Goal: Information Seeking & Learning: Learn about a topic

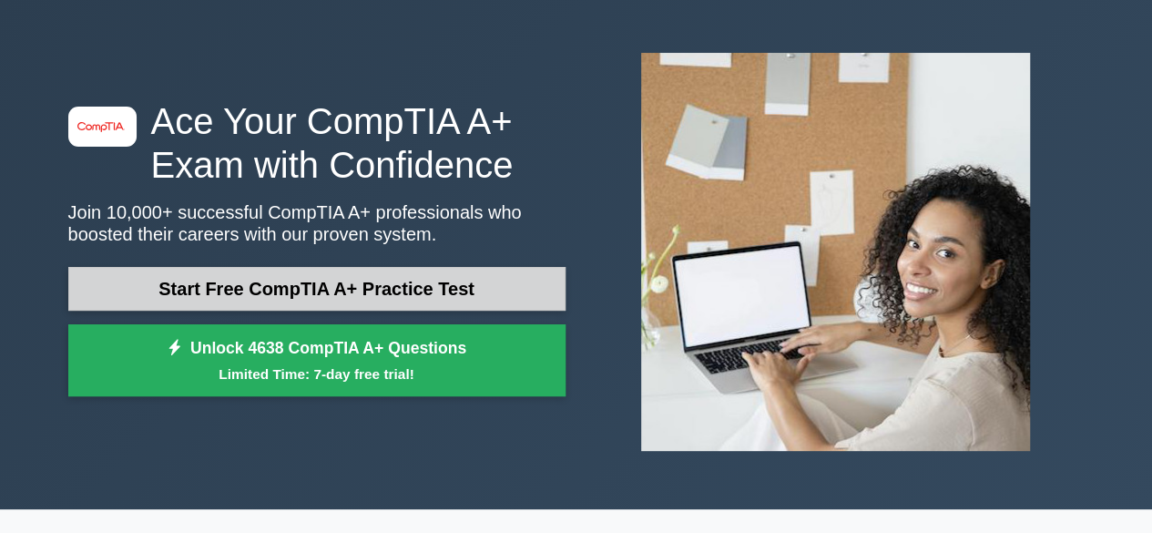
click at [306, 286] on link "Start Free CompTIA A+ Practice Test" at bounding box center [316, 289] width 497 height 44
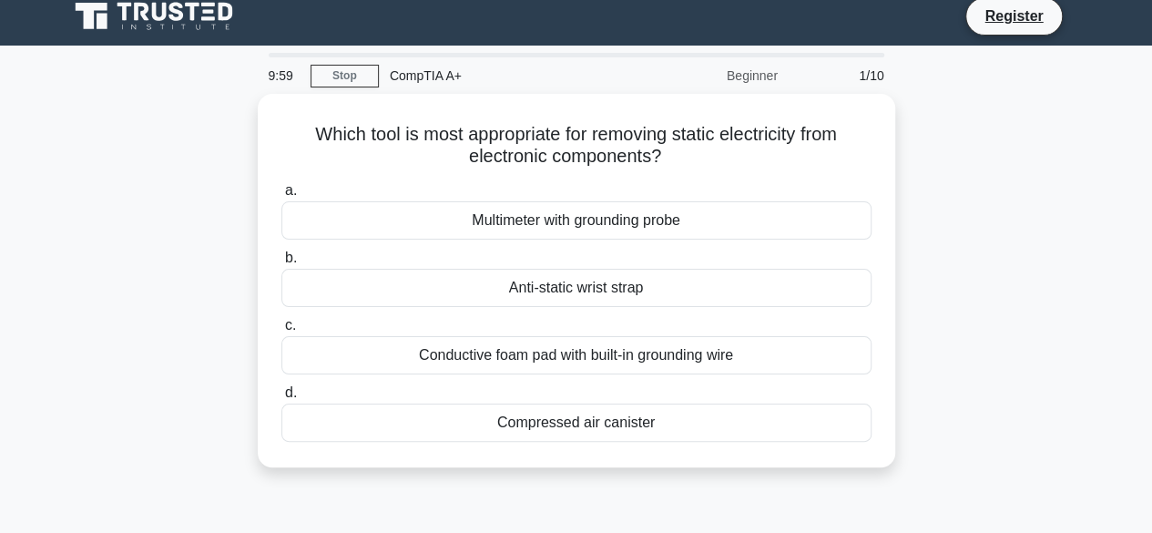
scroll to position [14, 0]
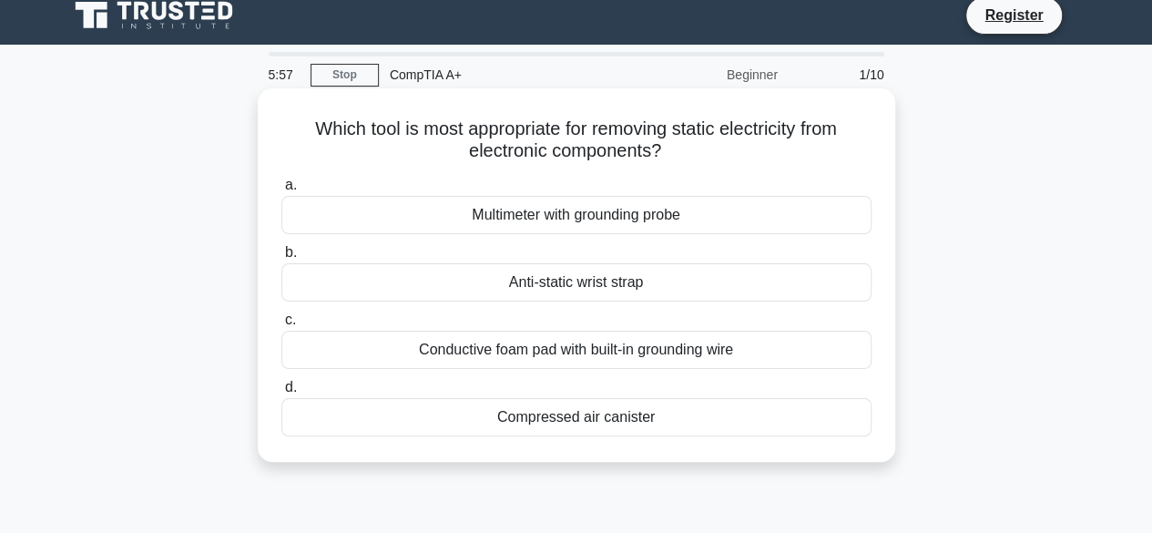
click at [684, 286] on div "Anti-static wrist strap" at bounding box center [576, 282] width 590 height 38
click at [281, 259] on input "b. Anti-static wrist strap" at bounding box center [281, 253] width 0 height 12
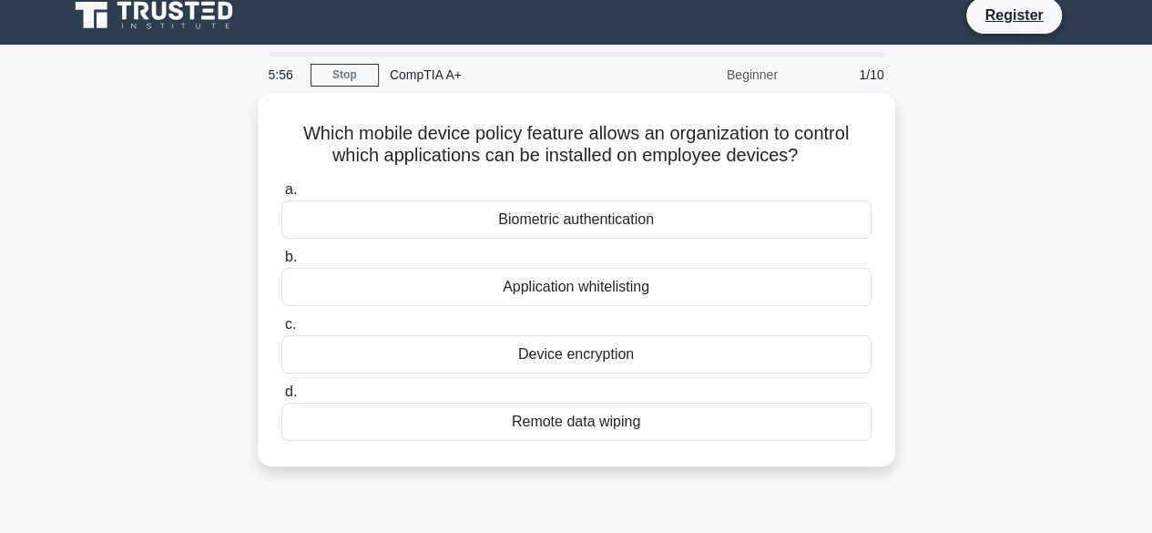
scroll to position [0, 0]
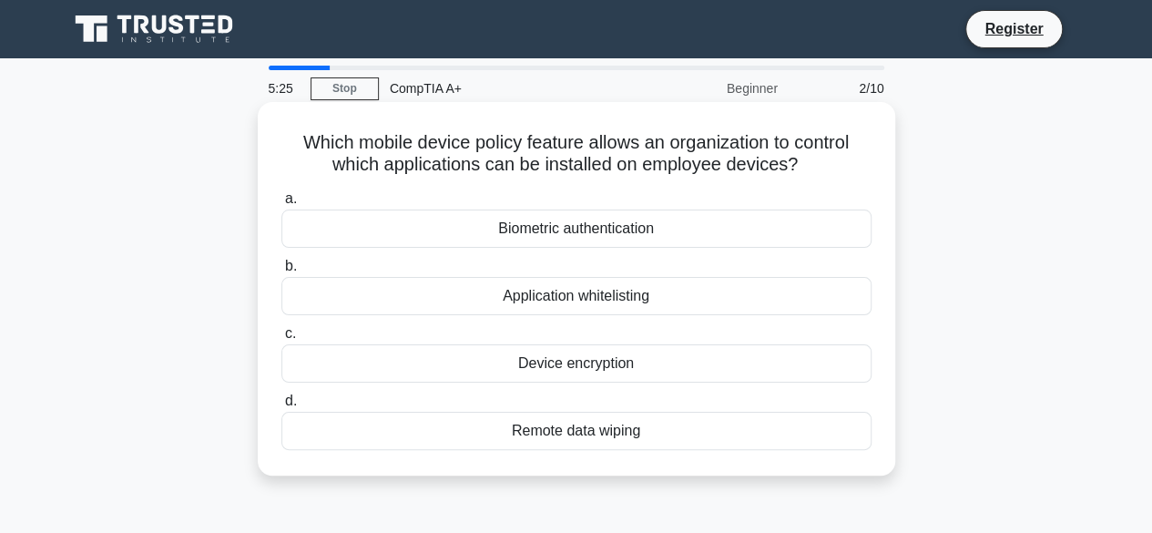
click at [647, 290] on div "Application whitelisting" at bounding box center [576, 296] width 590 height 38
click at [281, 272] on input "b. Application whitelisting" at bounding box center [281, 266] width 0 height 12
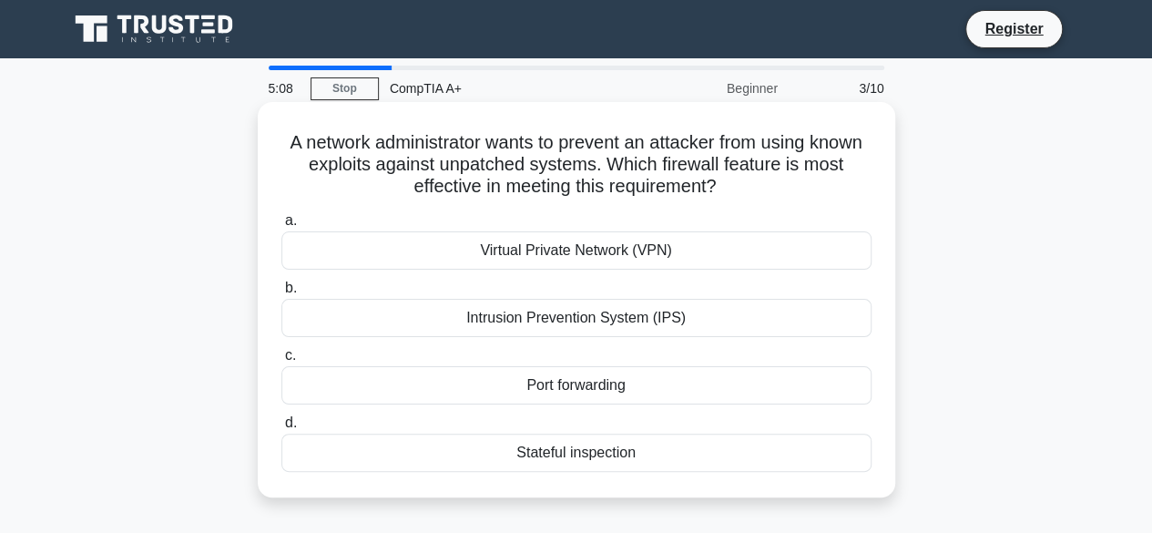
click at [539, 239] on div "Virtual Private Network (VPN)" at bounding box center [576, 250] width 590 height 38
click at [281, 227] on input "a. Virtual Private Network (VPN)" at bounding box center [281, 221] width 0 height 12
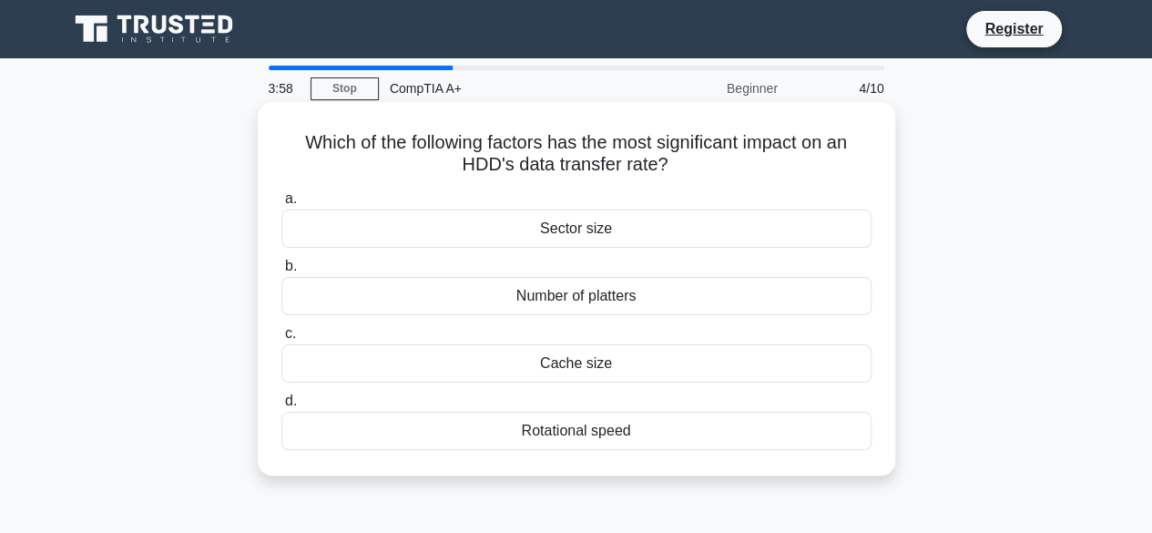
click at [594, 424] on div "Rotational speed" at bounding box center [576, 430] width 590 height 38
click at [281, 407] on input "d. Rotational speed" at bounding box center [281, 401] width 0 height 12
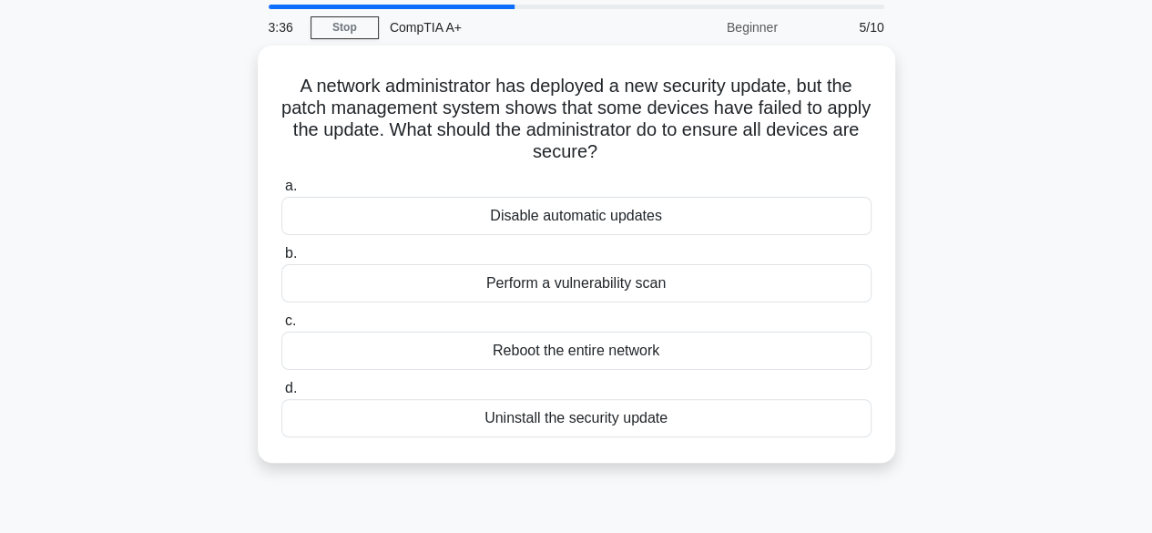
scroll to position [60, 0]
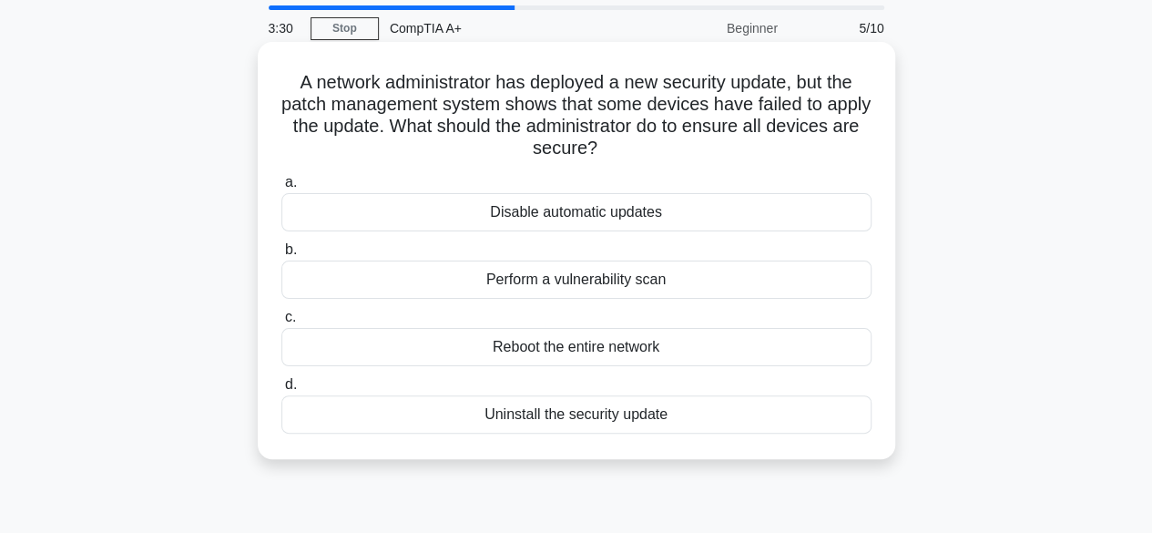
click at [603, 346] on div "Reboot the entire network" at bounding box center [576, 347] width 590 height 38
click at [281, 323] on input "c. Reboot the entire network" at bounding box center [281, 317] width 0 height 12
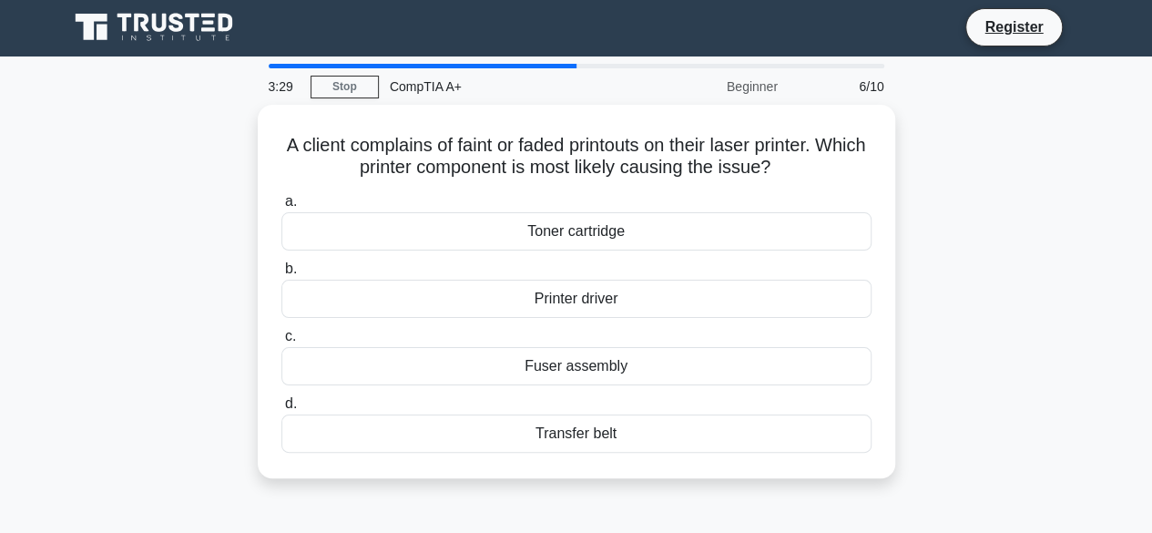
scroll to position [0, 0]
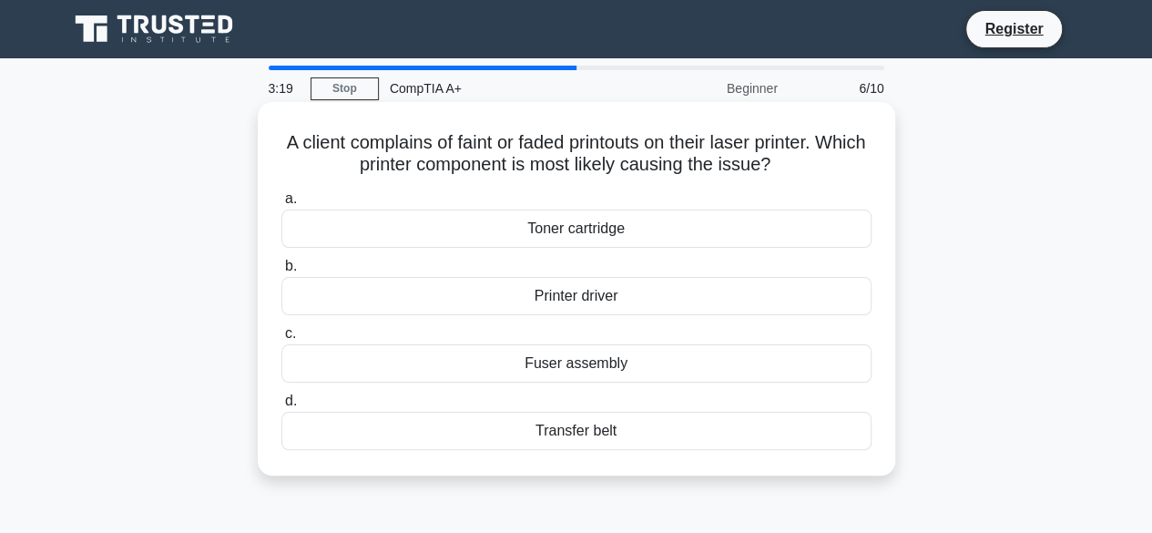
click at [762, 300] on div "Printer driver" at bounding box center [576, 296] width 590 height 38
click at [281, 272] on input "b. Printer driver" at bounding box center [281, 266] width 0 height 12
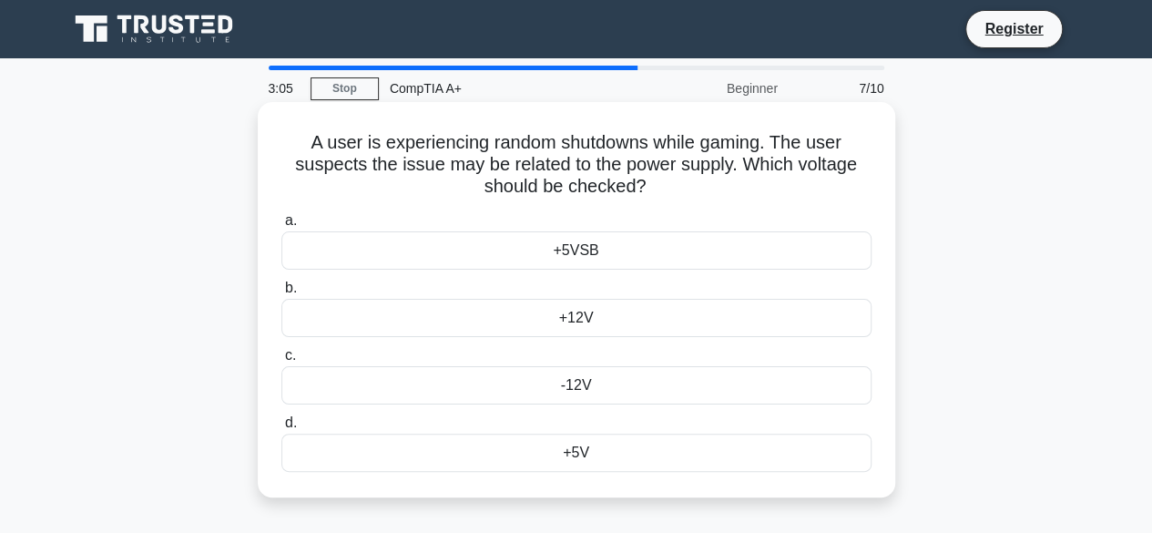
click at [583, 321] on div "+12V" at bounding box center [576, 318] width 590 height 38
click at [281, 294] on input "b. +12V" at bounding box center [281, 288] width 0 height 12
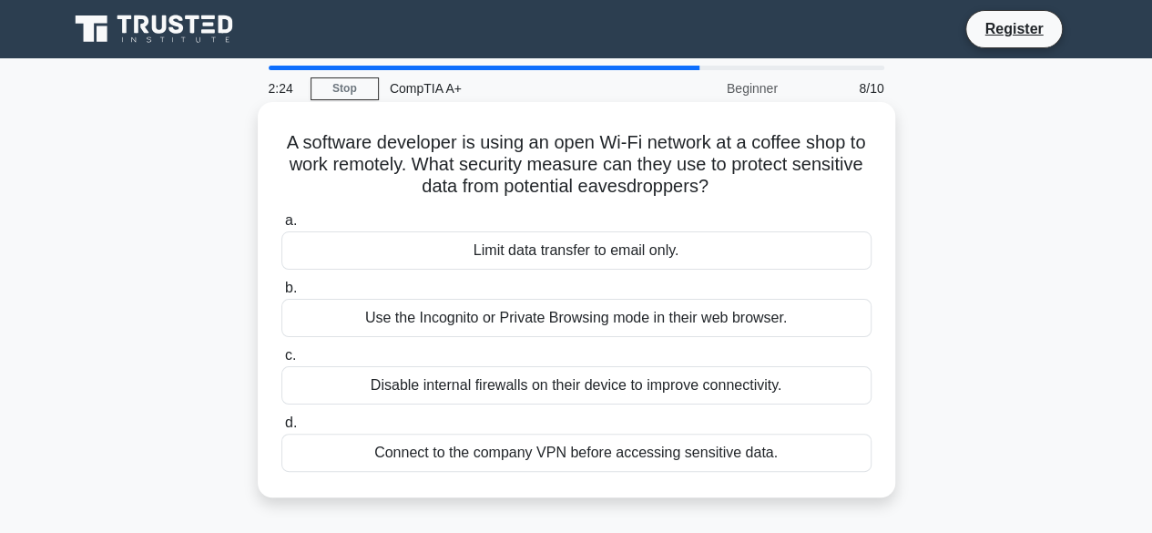
click at [521, 450] on div "Connect to the company VPN before accessing sensitive data." at bounding box center [576, 452] width 590 height 38
click at [281, 429] on input "d. Connect to the company VPN before accessing sensitive data." at bounding box center [281, 423] width 0 height 12
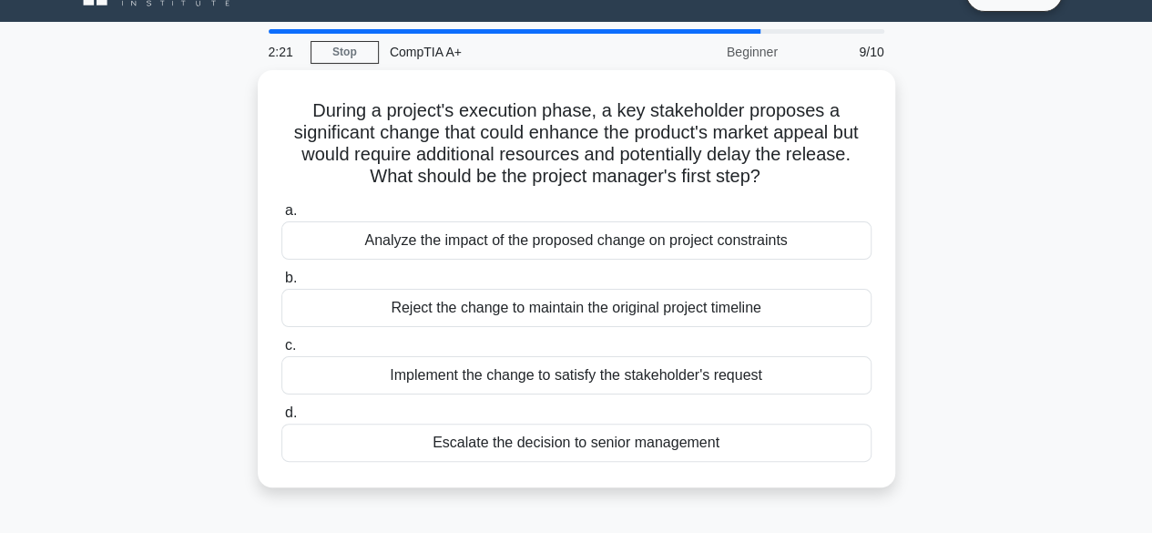
scroll to position [37, 0]
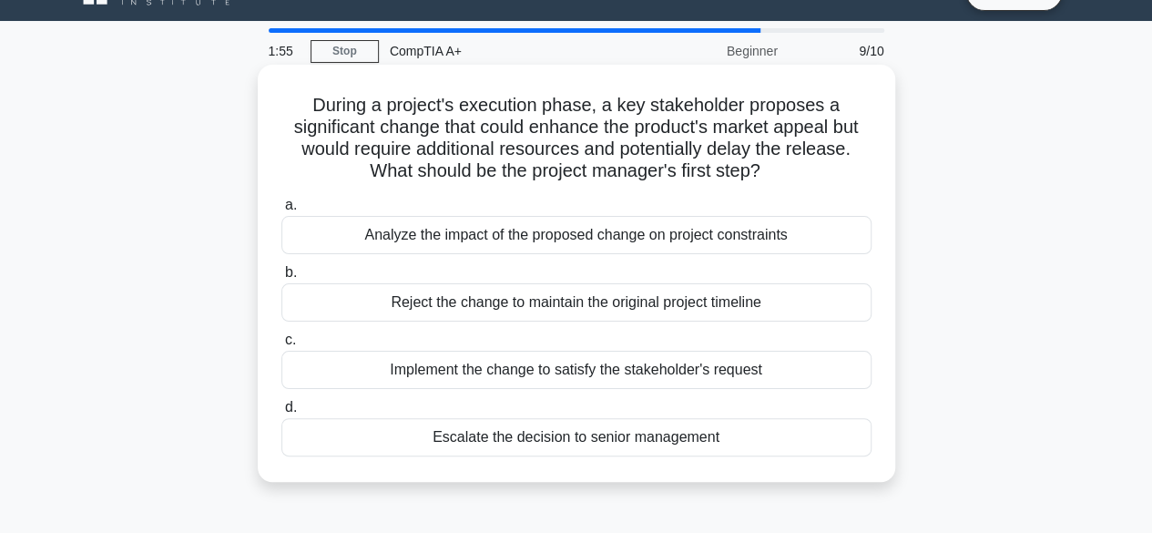
click at [623, 379] on div "Implement the change to satisfy the stakeholder's request" at bounding box center [576, 369] width 590 height 38
click at [281, 346] on input "c. Implement the change to satisfy the stakeholder's request" at bounding box center [281, 340] width 0 height 12
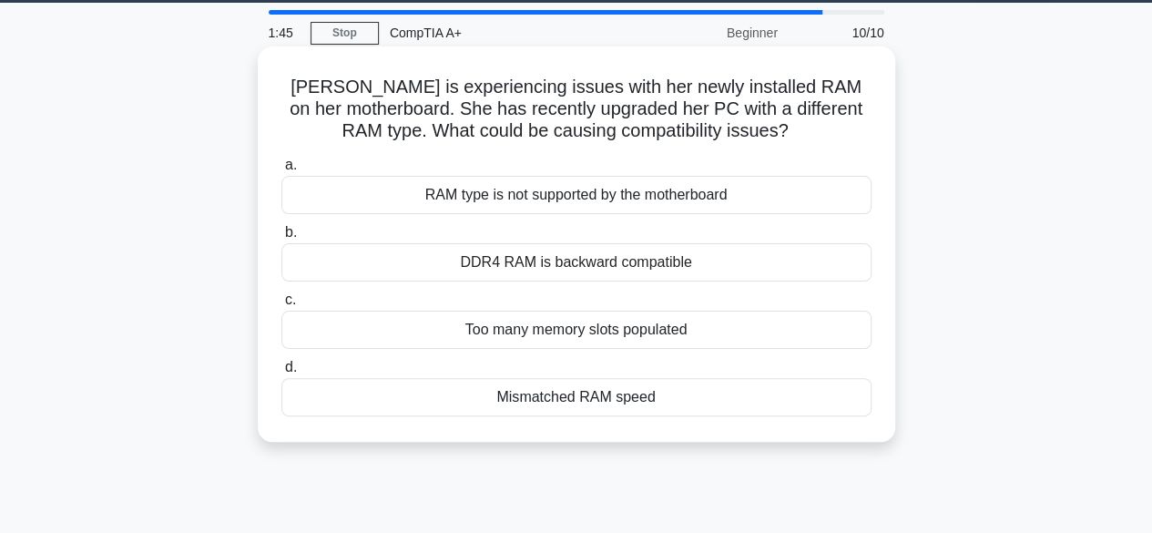
scroll to position [55, 0]
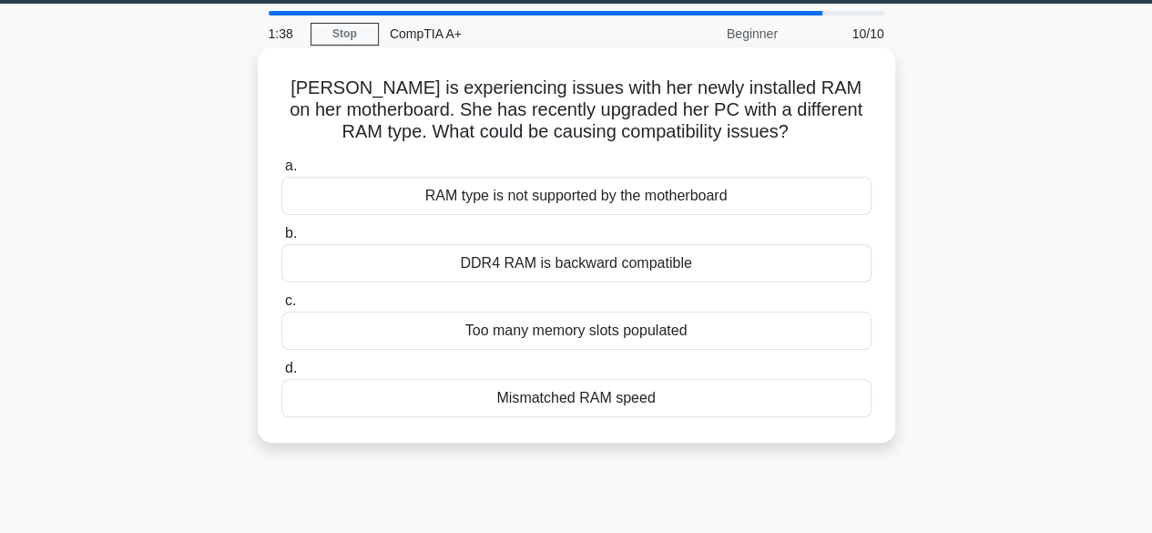
click at [601, 398] on div "Mismatched RAM speed" at bounding box center [576, 398] width 590 height 38
click at [281, 374] on input "d. Mismatched RAM speed" at bounding box center [281, 368] width 0 height 12
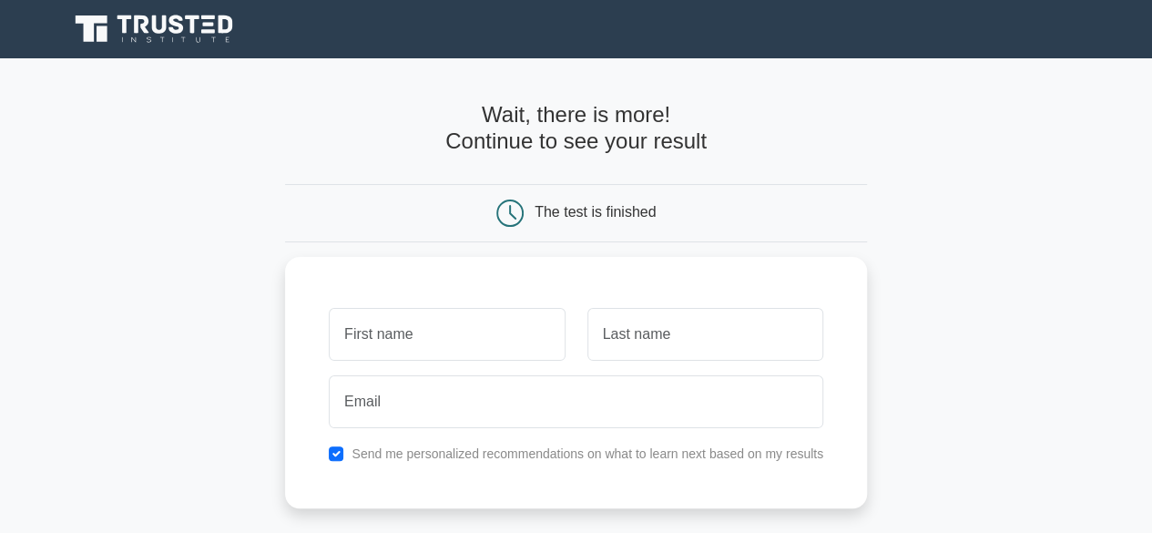
scroll to position [36, 0]
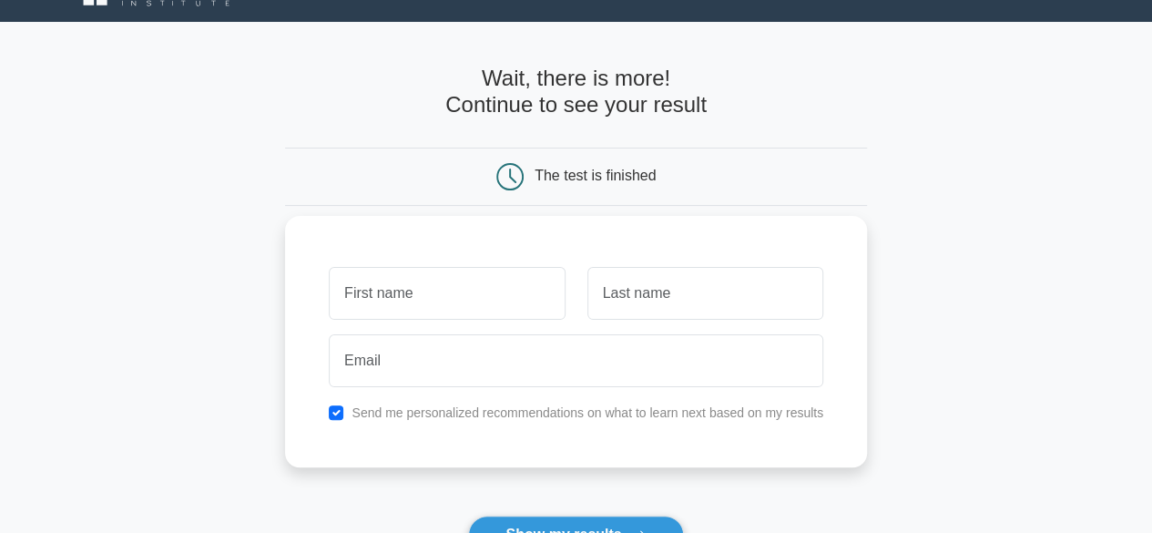
click at [465, 284] on input "text" at bounding box center [447, 293] width 236 height 53
type input "Numan"
click at [626, 301] on input "text" at bounding box center [705, 293] width 236 height 53
type input "Shaker"
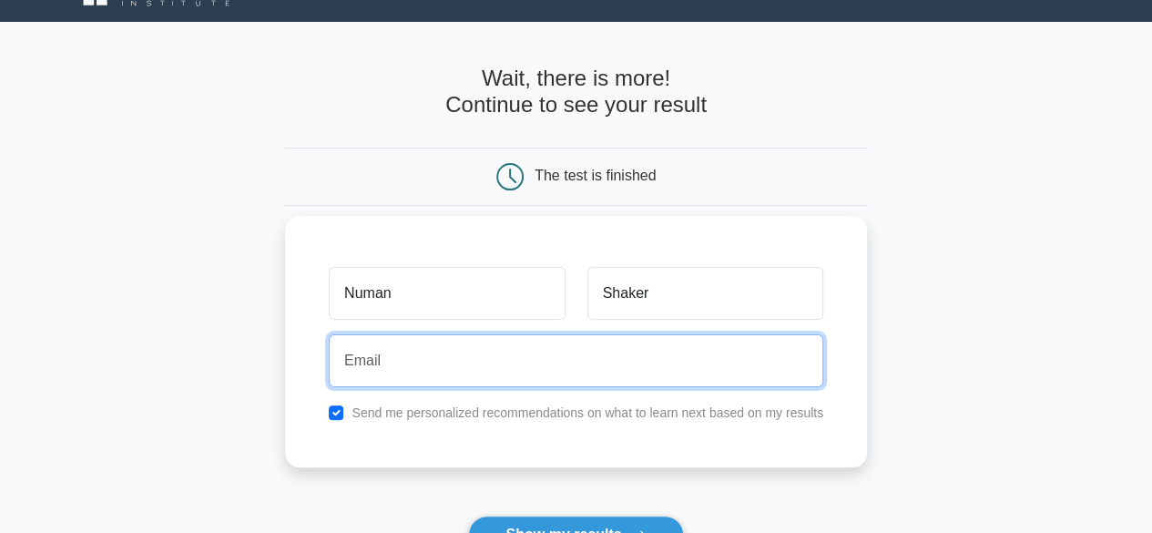
click at [645, 358] on input "email" at bounding box center [576, 360] width 494 height 53
type input "numanmdshaker@gmail.com"
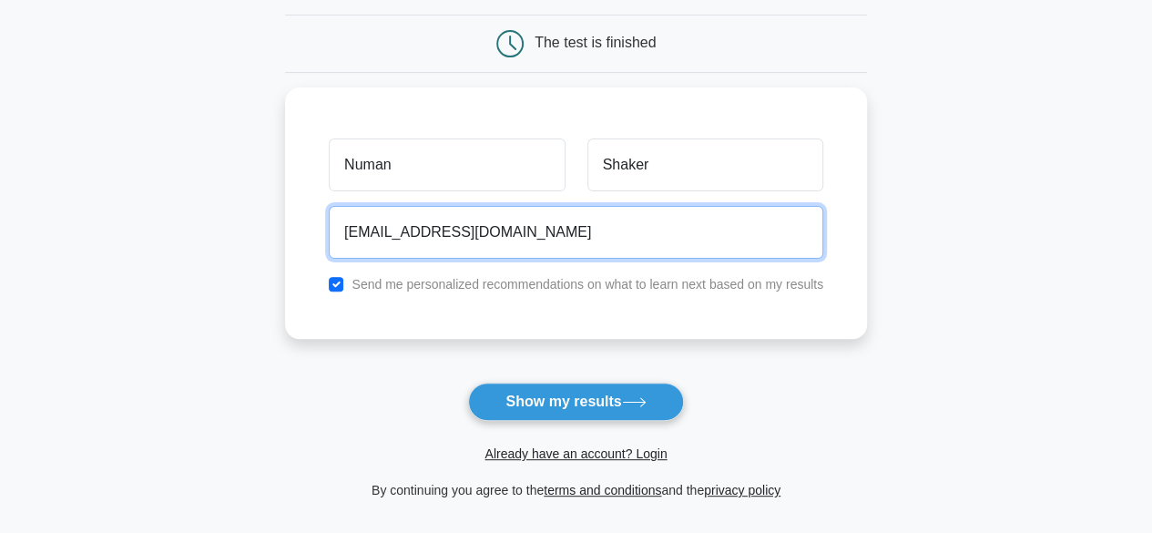
scroll to position [175, 0]
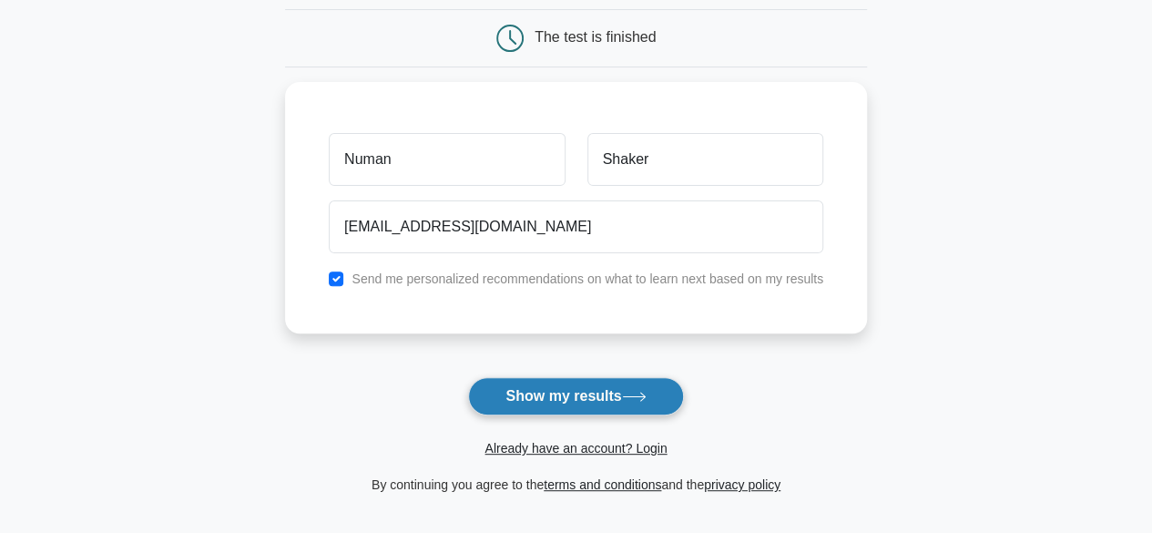
click at [563, 383] on button "Show my results" at bounding box center [575, 396] width 215 height 38
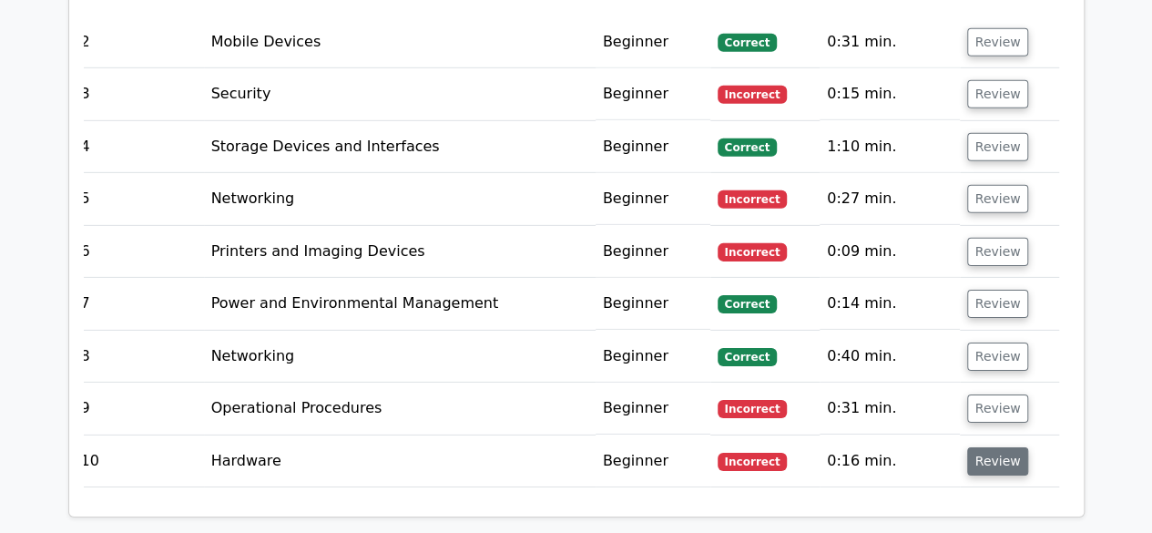
scroll to position [2774, 0]
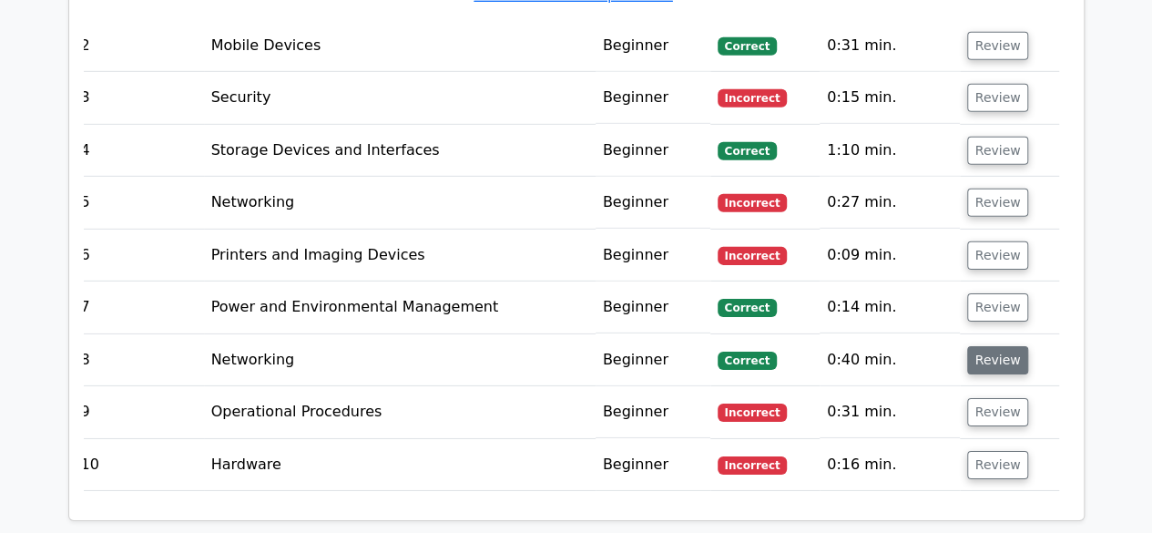
click at [997, 346] on button "Review" at bounding box center [998, 360] width 62 height 28
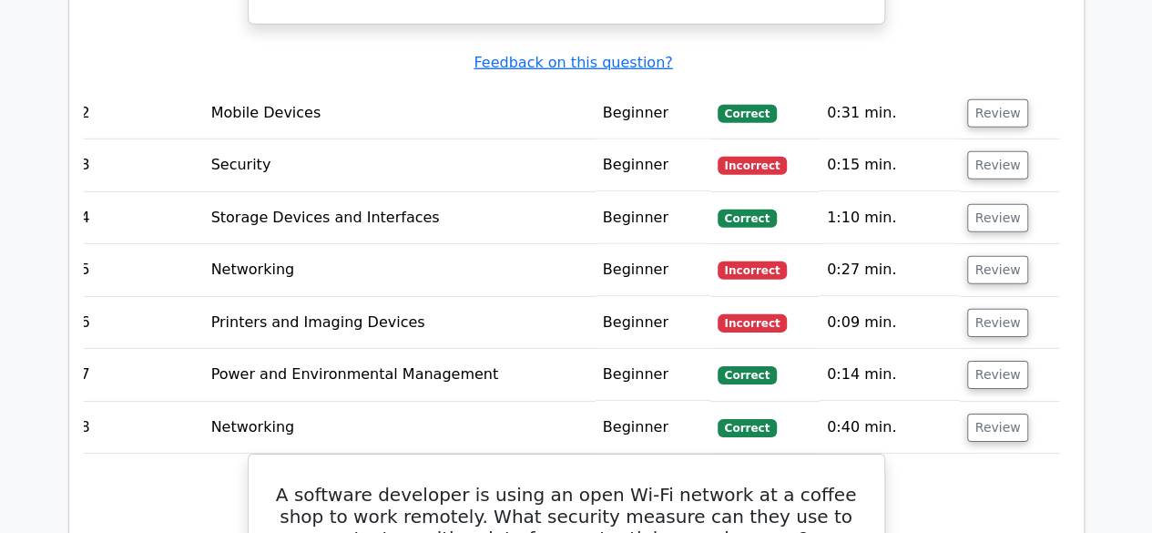
scroll to position [2705, 0]
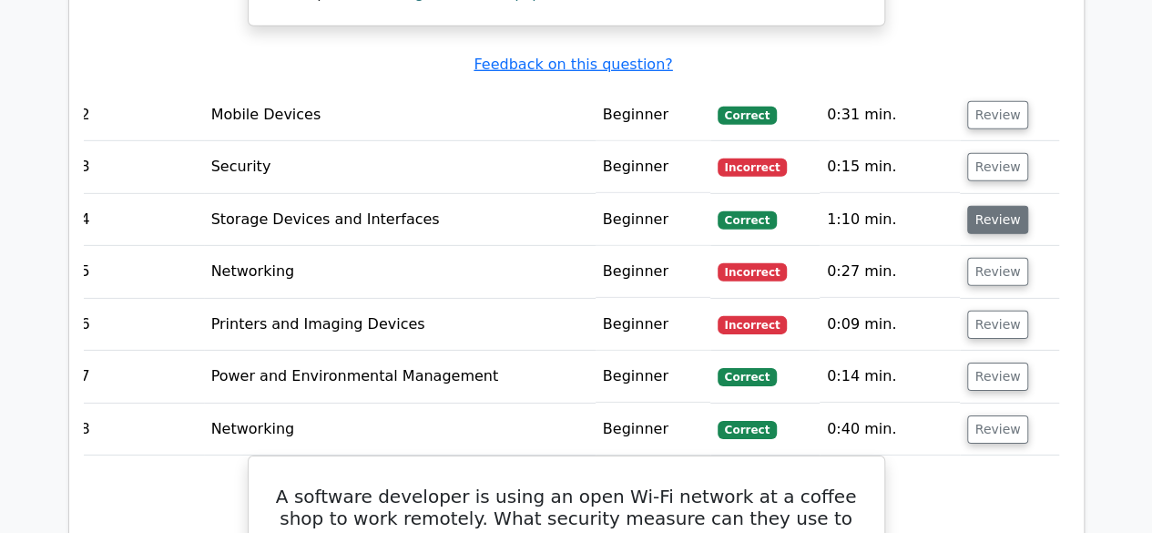
click at [980, 206] on button "Review" at bounding box center [998, 220] width 62 height 28
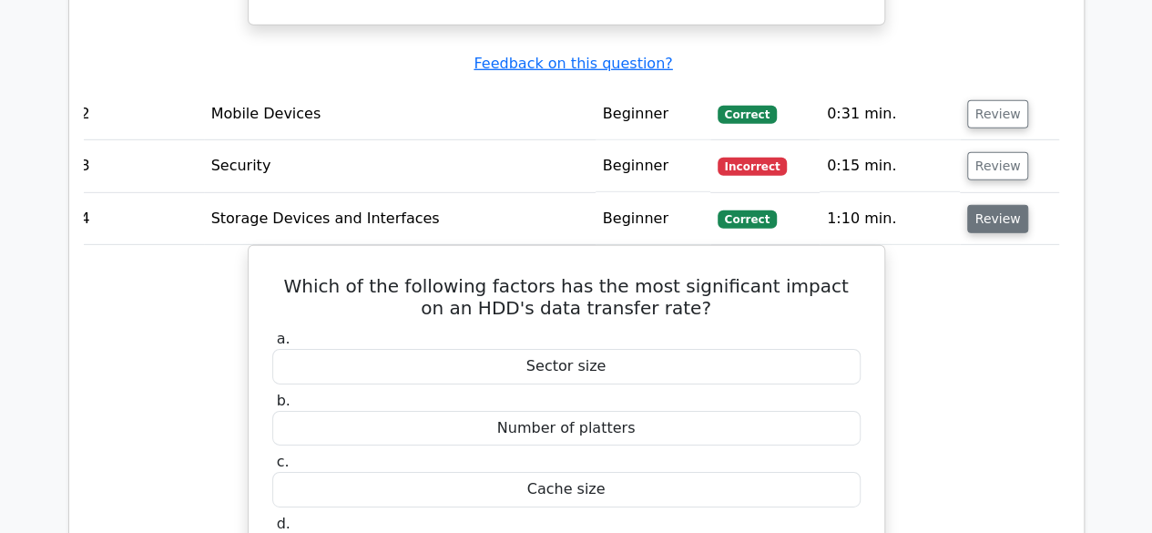
scroll to position [2708, 0]
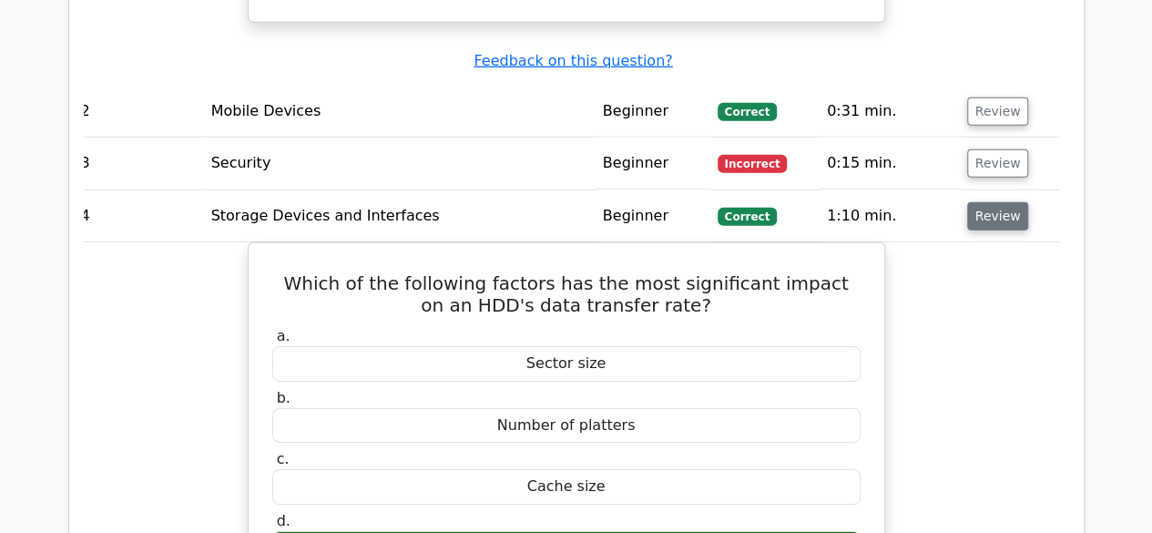
click at [980, 202] on button "Review" at bounding box center [998, 216] width 62 height 28
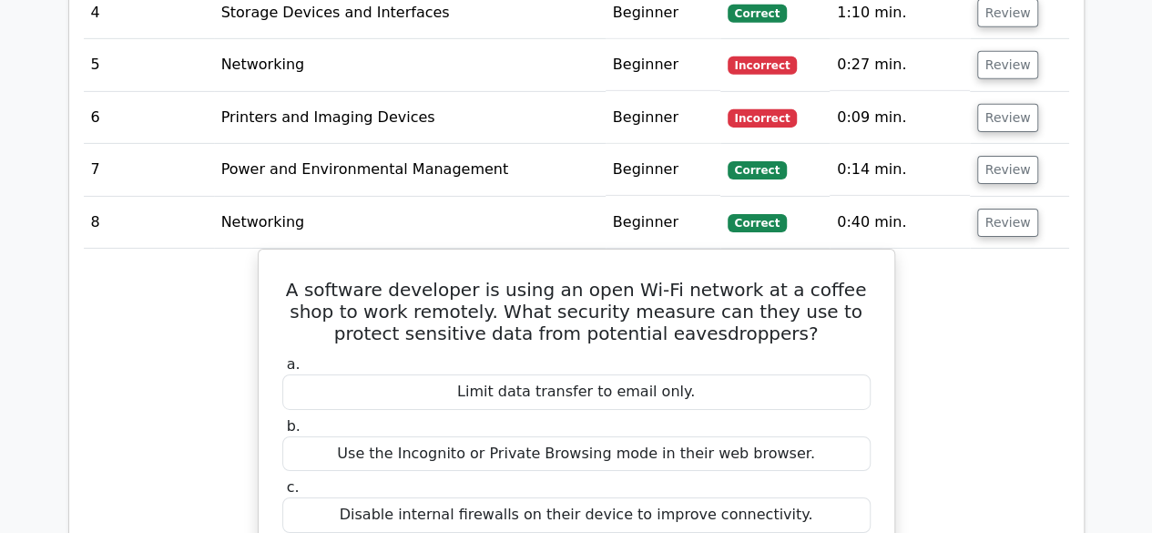
scroll to position [2951, 0]
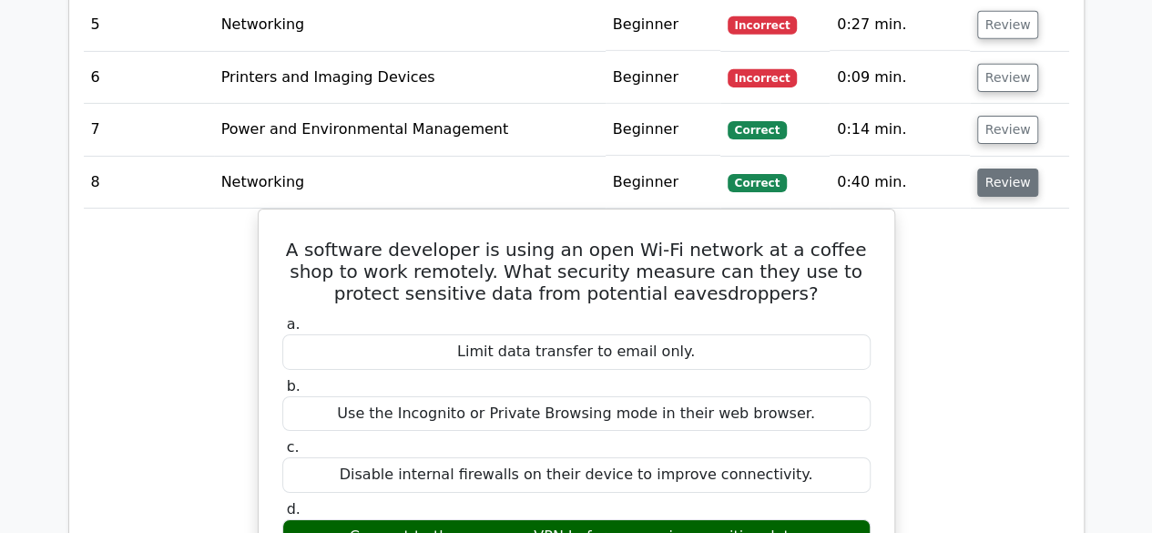
click at [1003, 168] on button "Review" at bounding box center [1008, 182] width 62 height 28
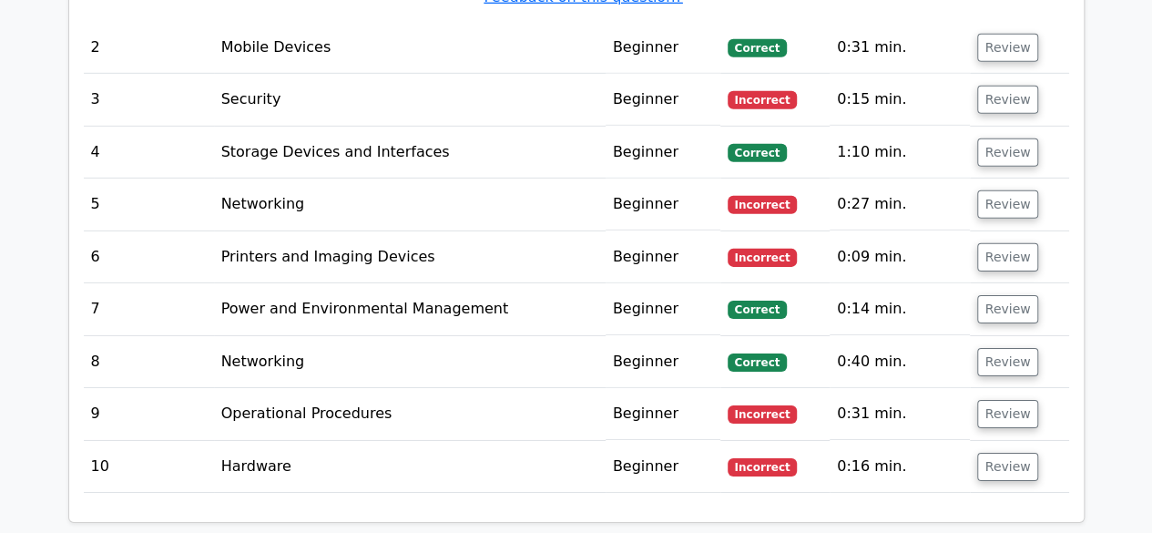
scroll to position [2774, 0]
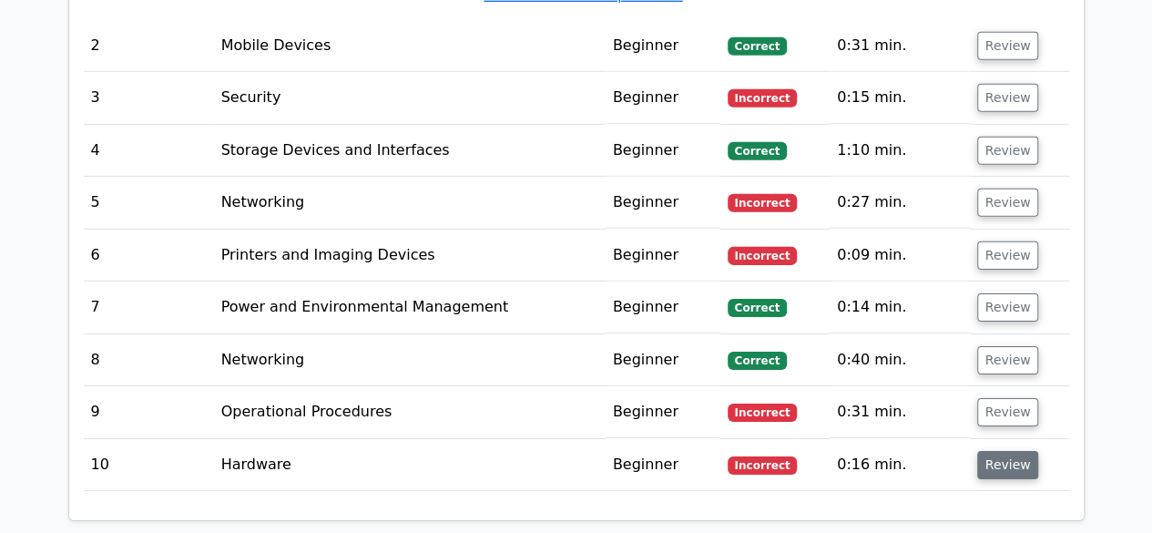
click at [1011, 451] on button "Review" at bounding box center [1008, 465] width 62 height 28
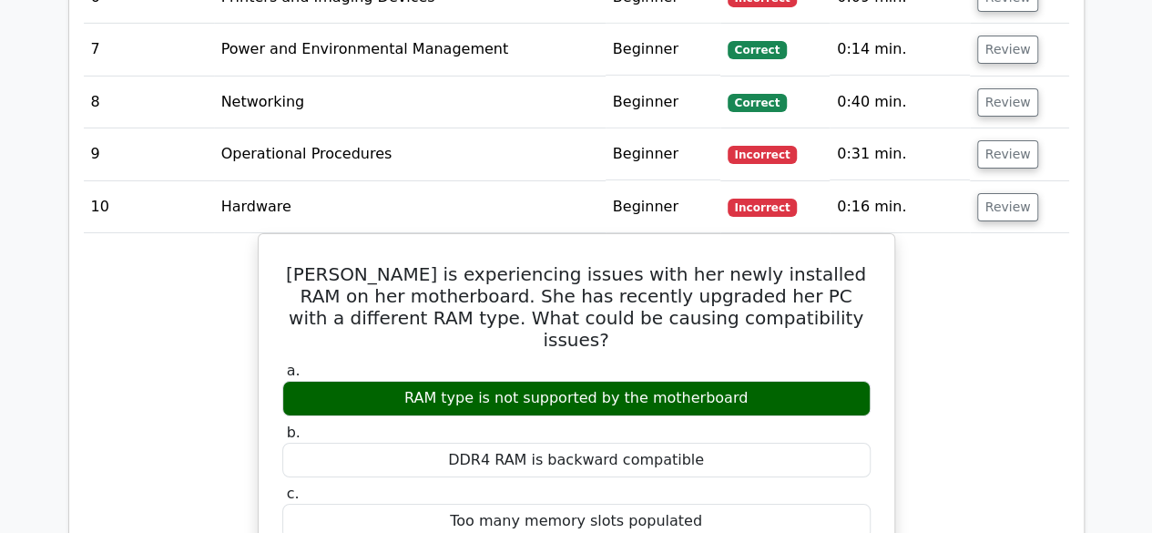
scroll to position [3032, 0]
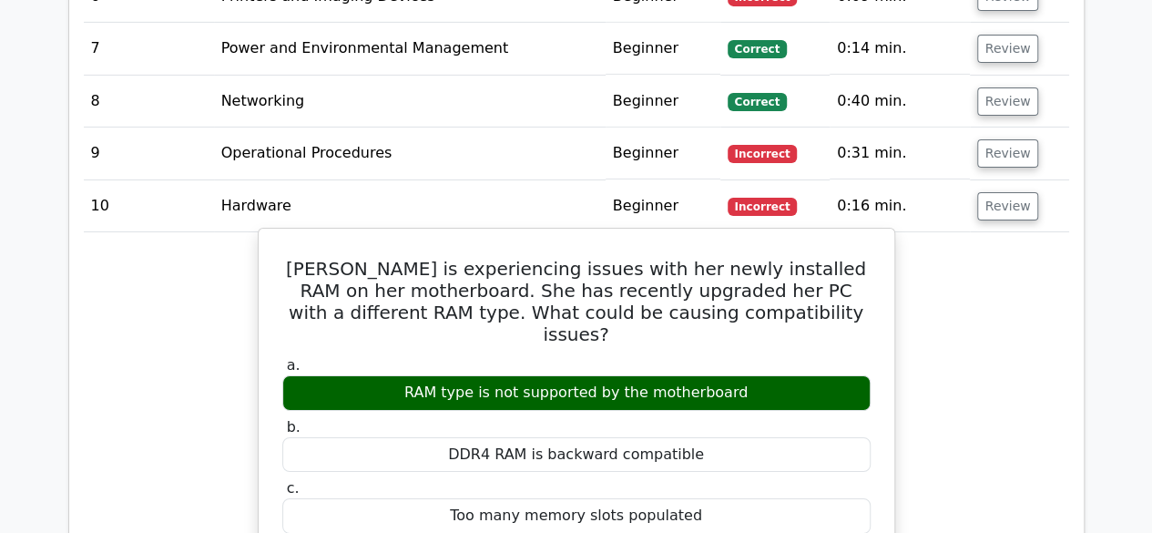
click at [712, 375] on div "RAM type is not supported by the motherboard" at bounding box center [576, 393] width 588 height 36
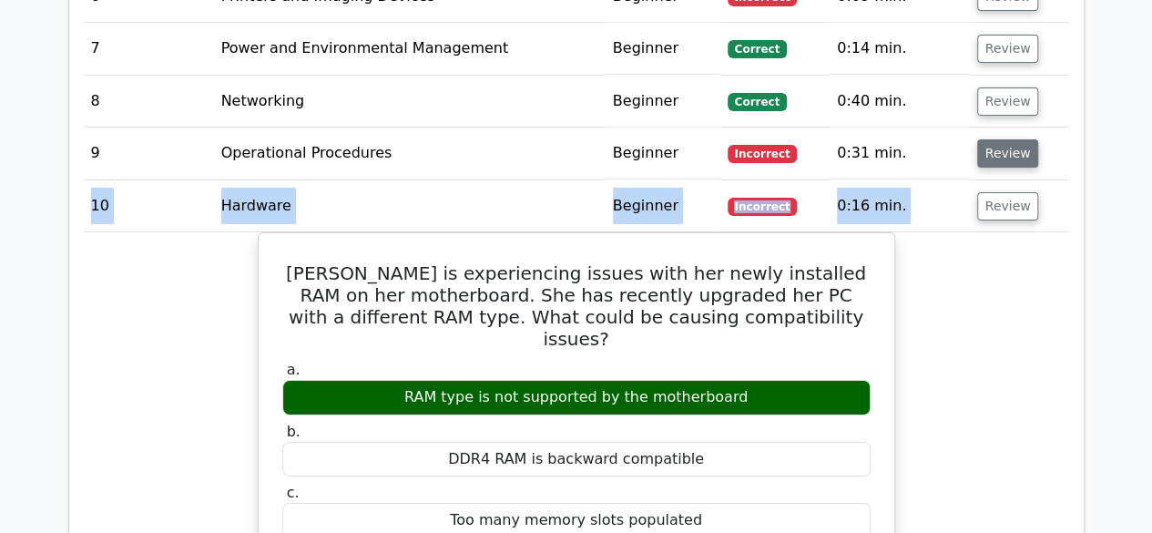
drag, startPoint x: 1049, startPoint y: 159, endPoint x: 1003, endPoint y: 94, distance: 79.8
click at [1003, 139] on button "Review" at bounding box center [1008, 153] width 62 height 28
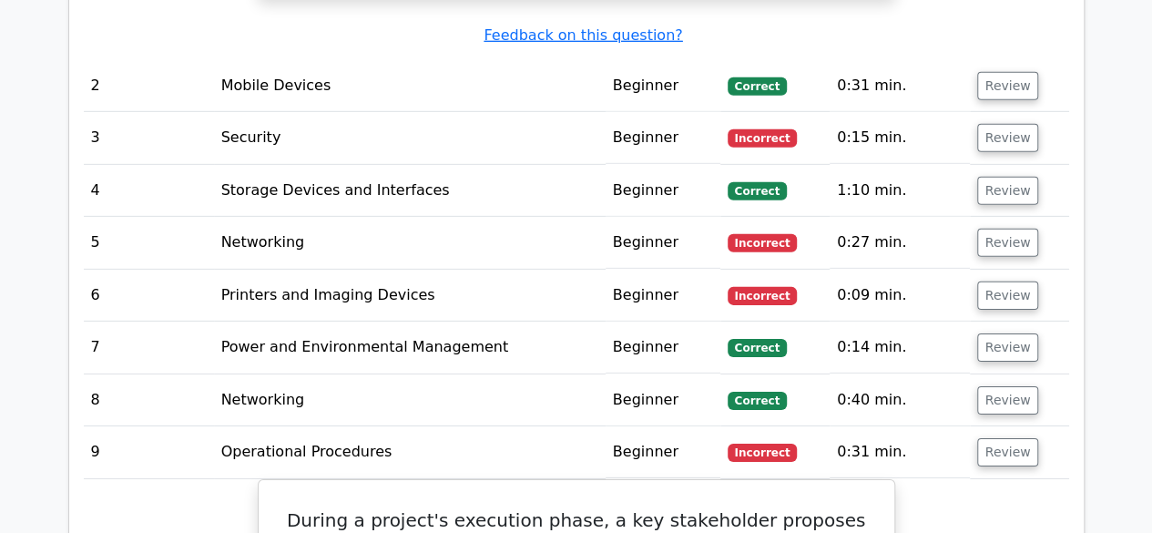
scroll to position [2733, 0]
click at [1001, 178] on button "Review" at bounding box center [1008, 192] width 62 height 28
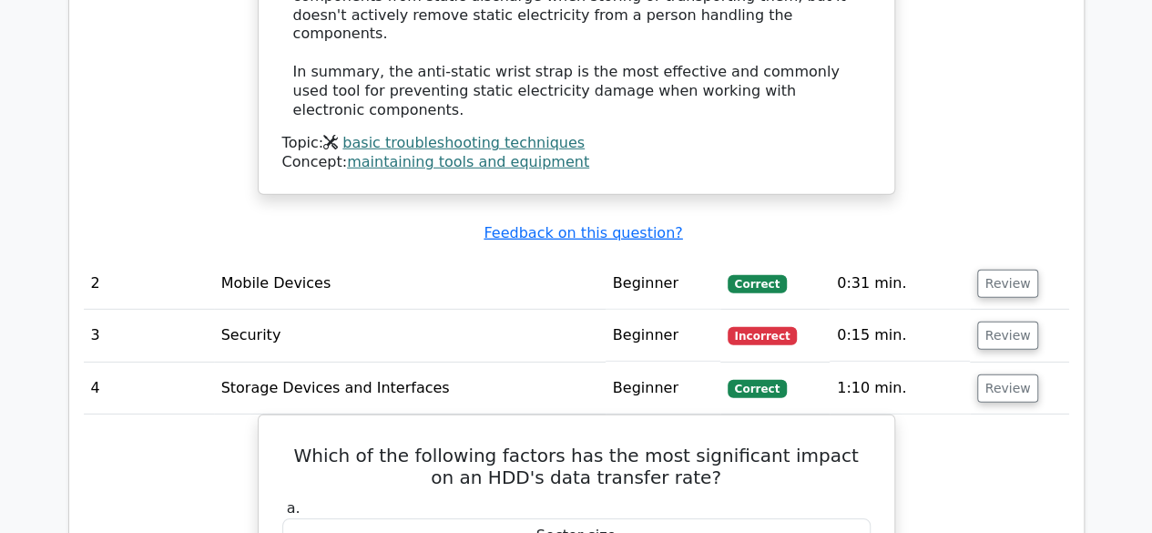
scroll to position [0, 11]
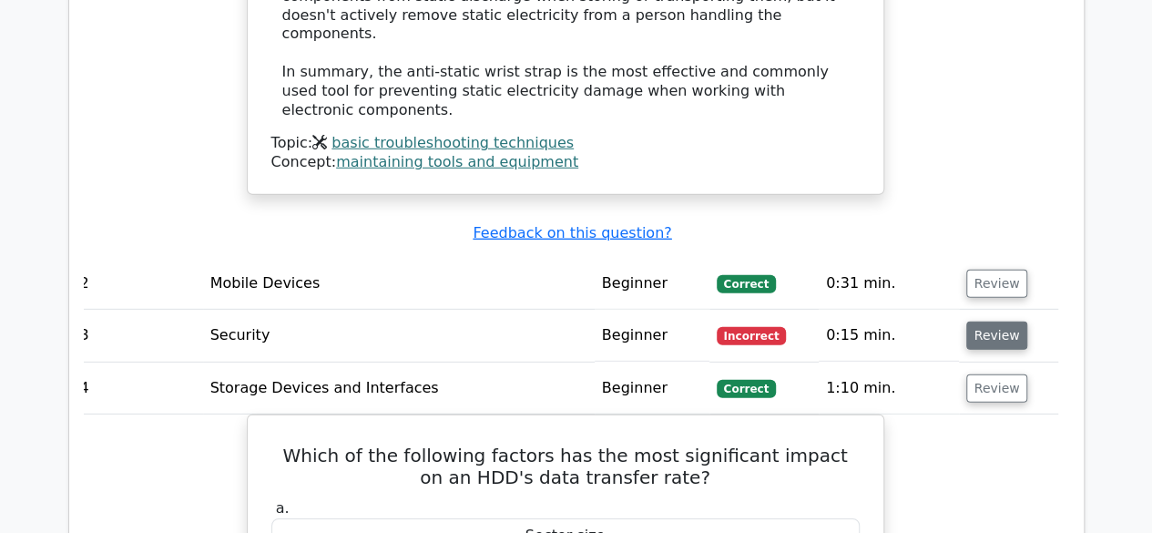
click at [1000, 321] on button "Review" at bounding box center [997, 335] width 62 height 28
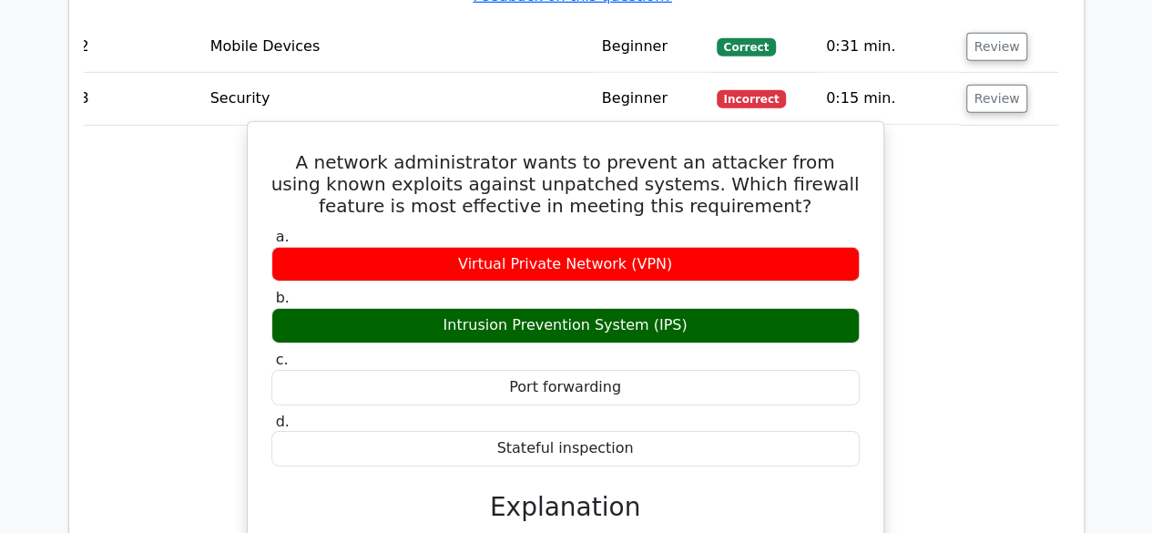
scroll to position [2775, 0]
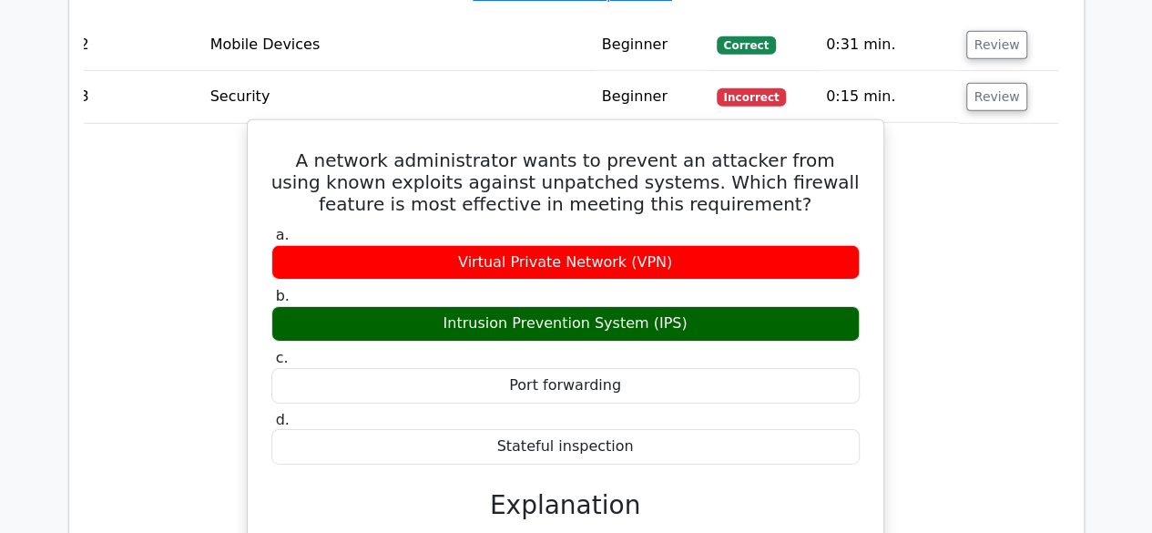
click at [601, 306] on div "Intrusion Prevention System (IPS)" at bounding box center [565, 324] width 588 height 36
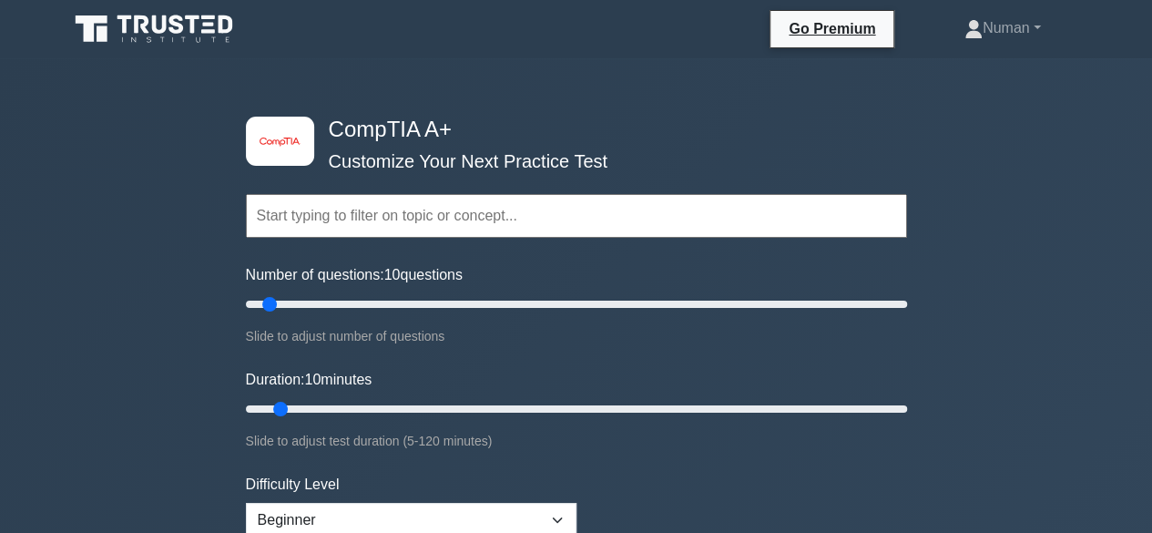
click at [490, 225] on input "text" at bounding box center [576, 216] width 661 height 44
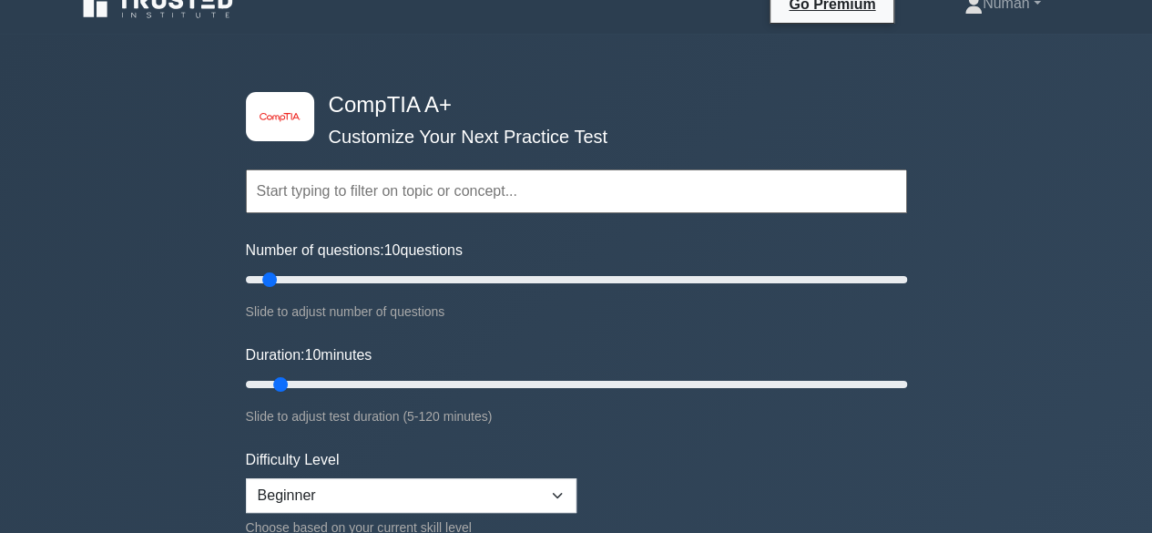
scroll to position [19, 0]
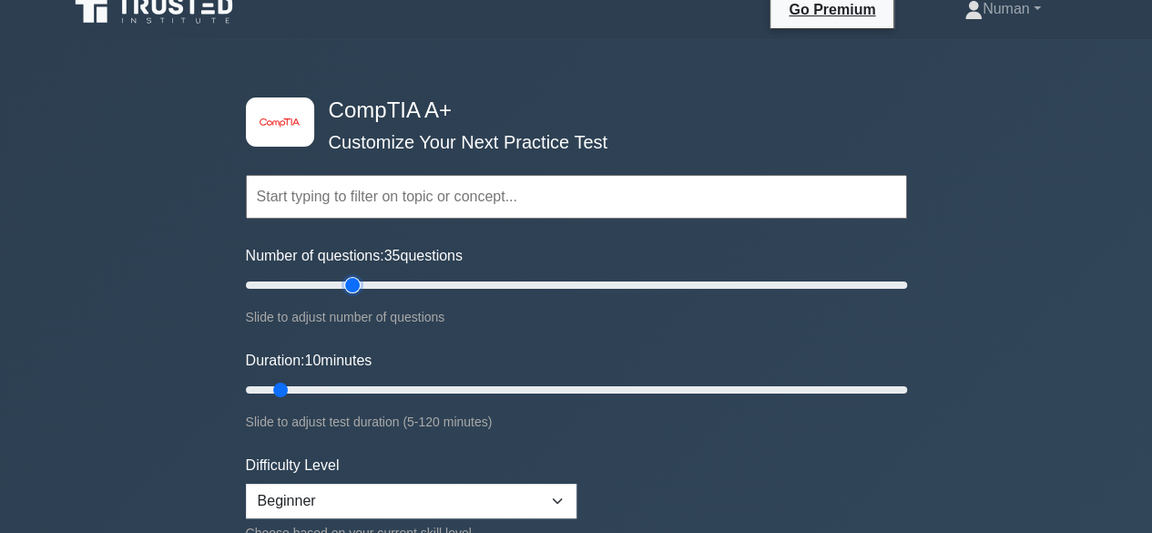
click at [350, 288] on input "Number of questions: 35 questions" at bounding box center [576, 285] width 661 height 22
click at [275, 279] on input "Number of questions: 10 questions" at bounding box center [576, 285] width 661 height 22
click at [266, 278] on input "Number of questions: 10 questions" at bounding box center [576, 285] width 661 height 22
type input "5"
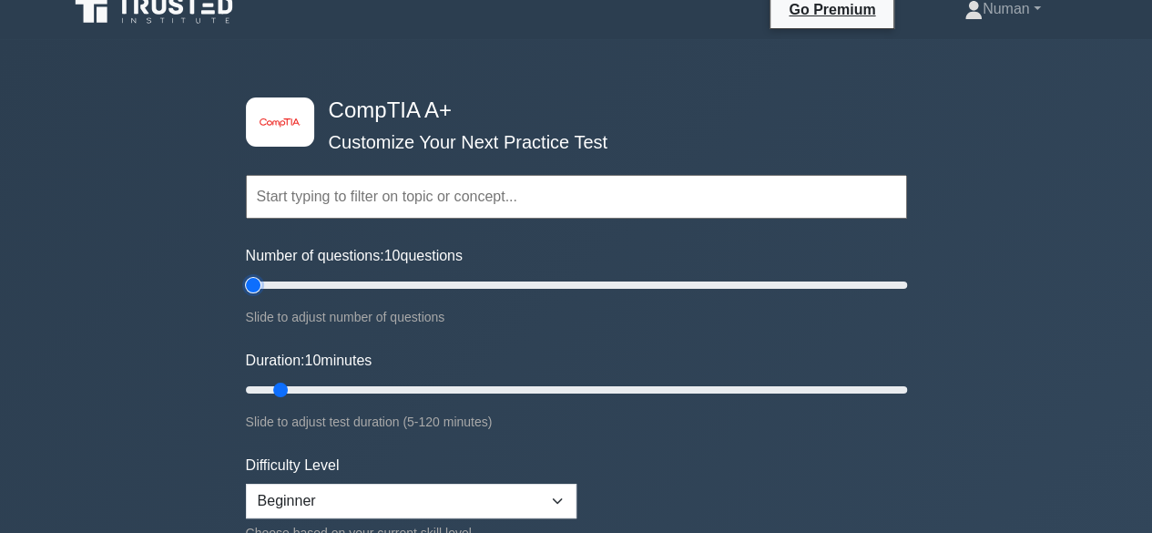
click at [251, 280] on input "Number of questions: 10 questions" at bounding box center [576, 285] width 661 height 22
click at [251, 280] on input "Number of questions: 5 questions" at bounding box center [576, 285] width 661 height 22
click at [382, 192] on input "text" at bounding box center [576, 197] width 661 height 44
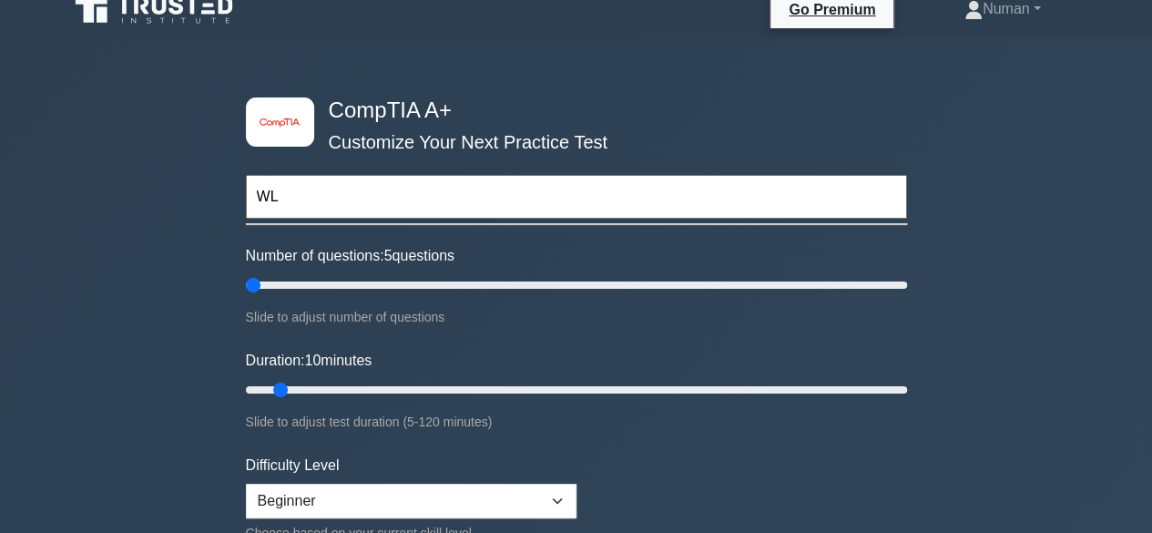
type input "W"
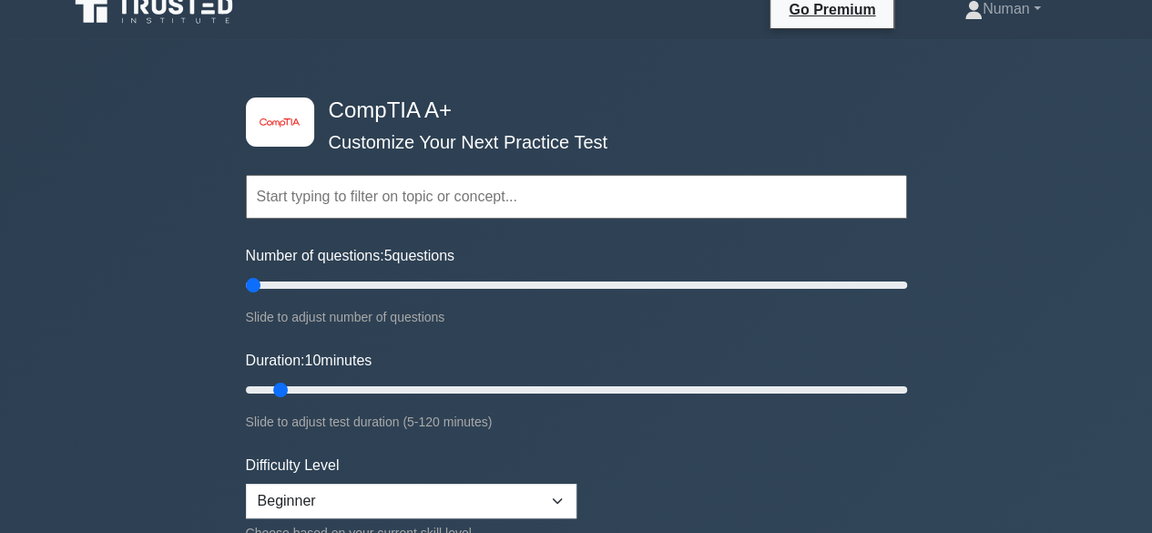
type input "w"
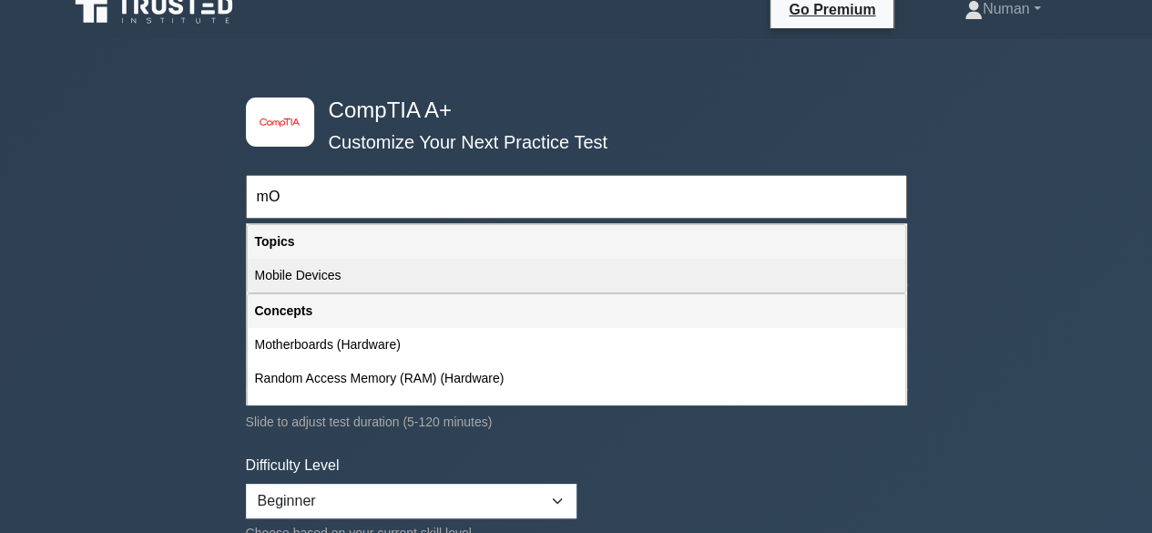
click at [339, 269] on div "Mobile Devices" at bounding box center [576, 276] width 657 height 34
type input "Mobile Devices"
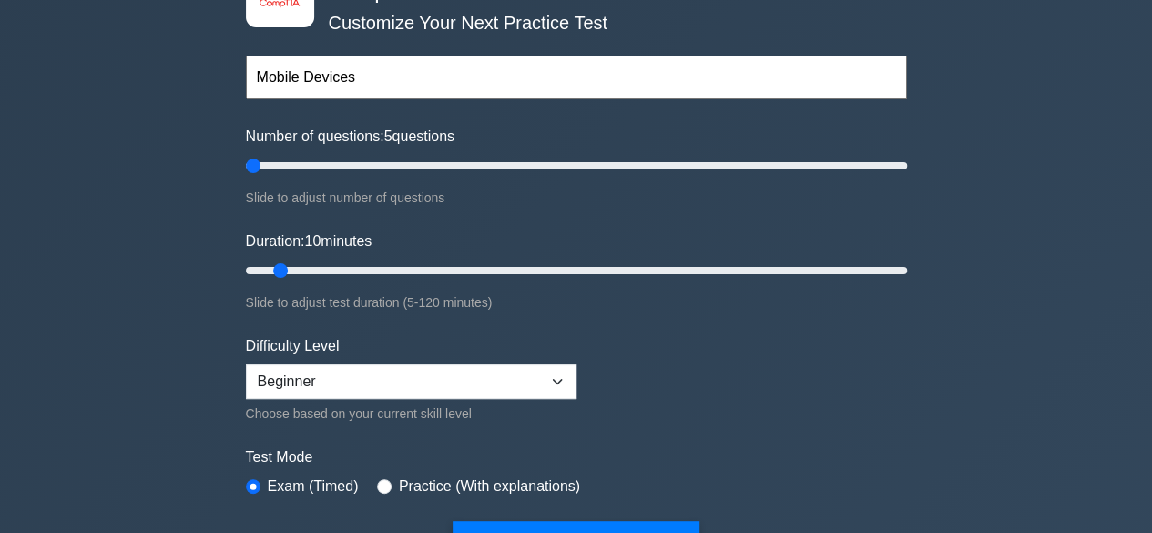
scroll to position [139, 0]
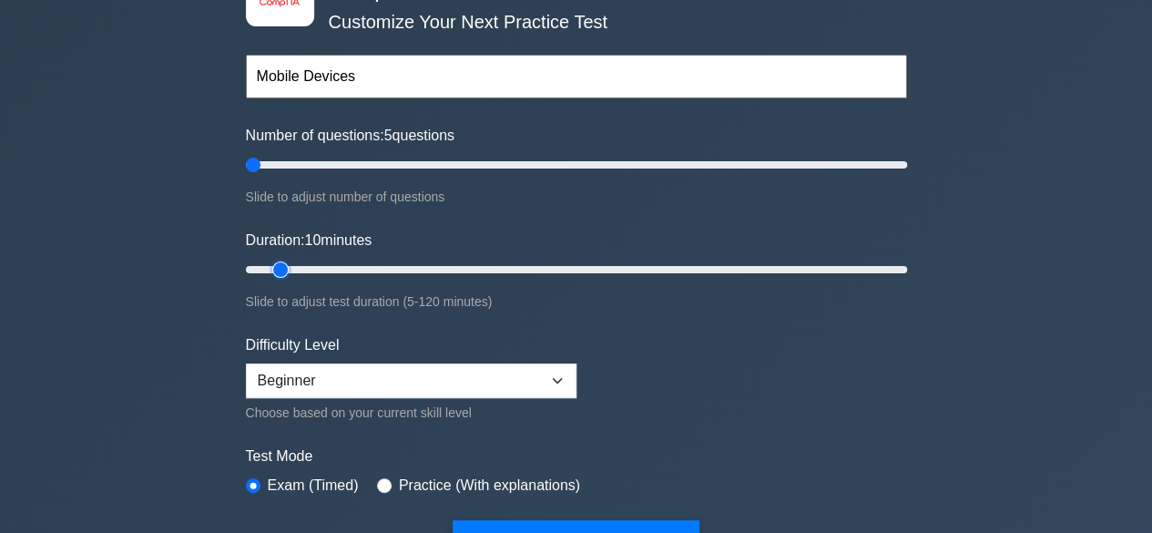
click at [286, 263] on input "Duration: 10 minutes" at bounding box center [576, 270] width 661 height 22
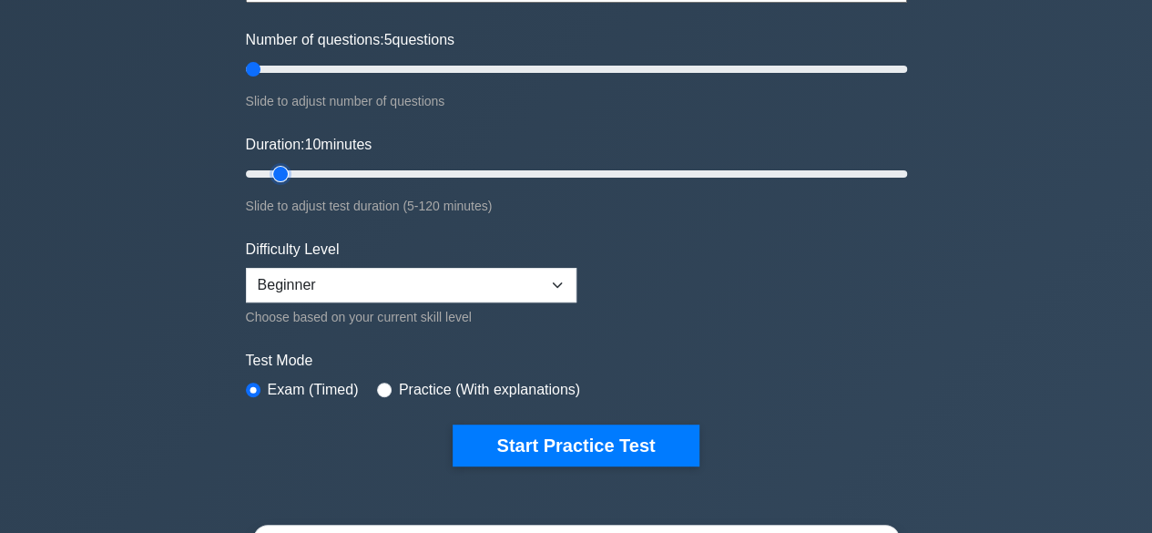
scroll to position [242, 0]
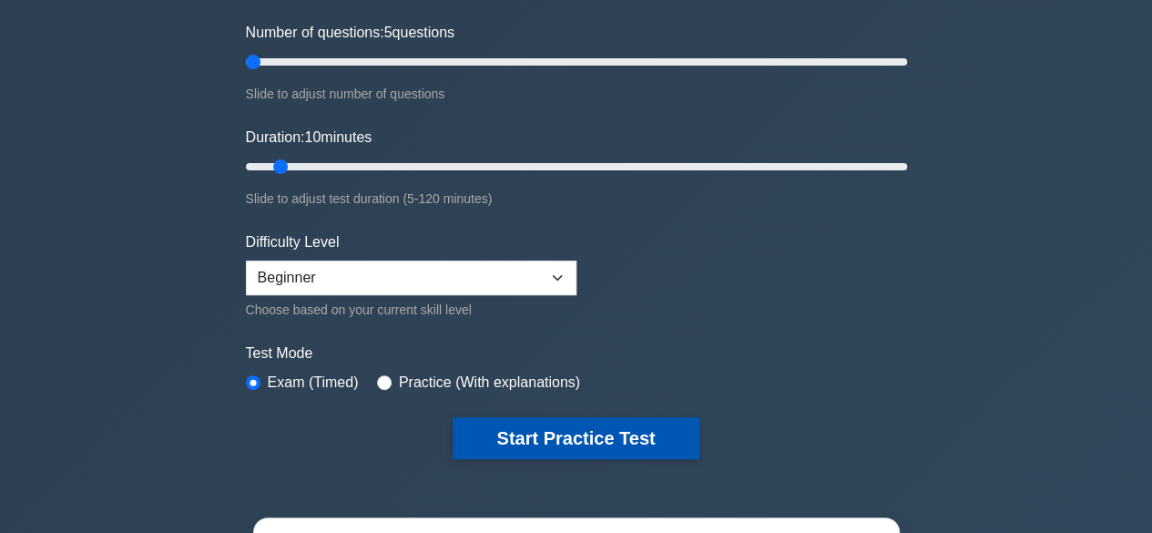
click at [582, 451] on button "Start Practice Test" at bounding box center [575, 438] width 246 height 42
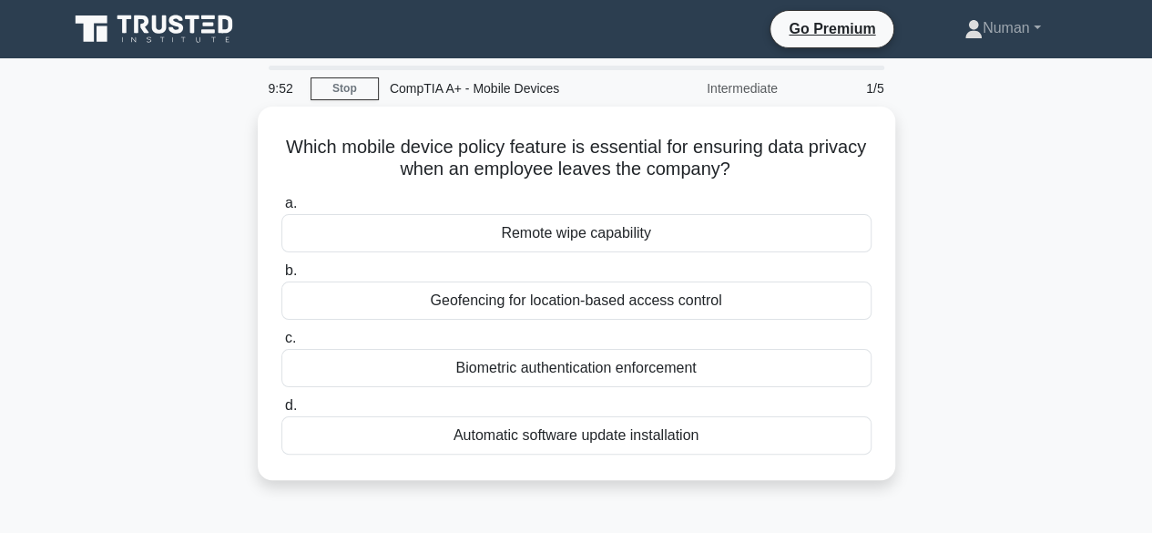
click at [582, 451] on div "a. Remote wipe capability b. Geofencing for location-based access control c. d." at bounding box center [576, 322] width 612 height 269
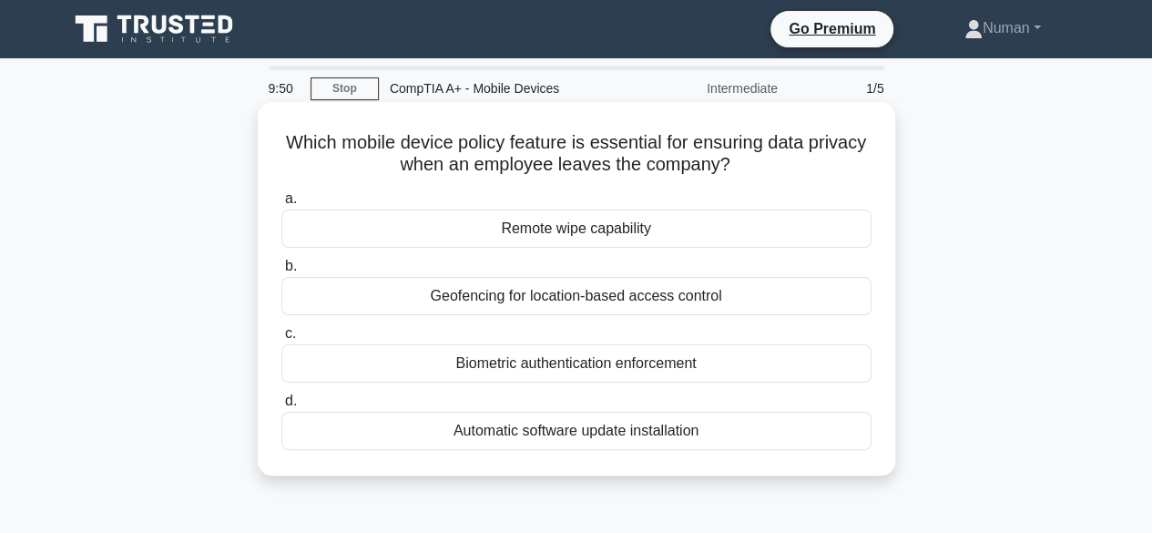
click at [522, 236] on div "Remote wipe capability" at bounding box center [576, 228] width 590 height 38
click at [281, 205] on input "a. Remote wipe capability" at bounding box center [281, 199] width 0 height 12
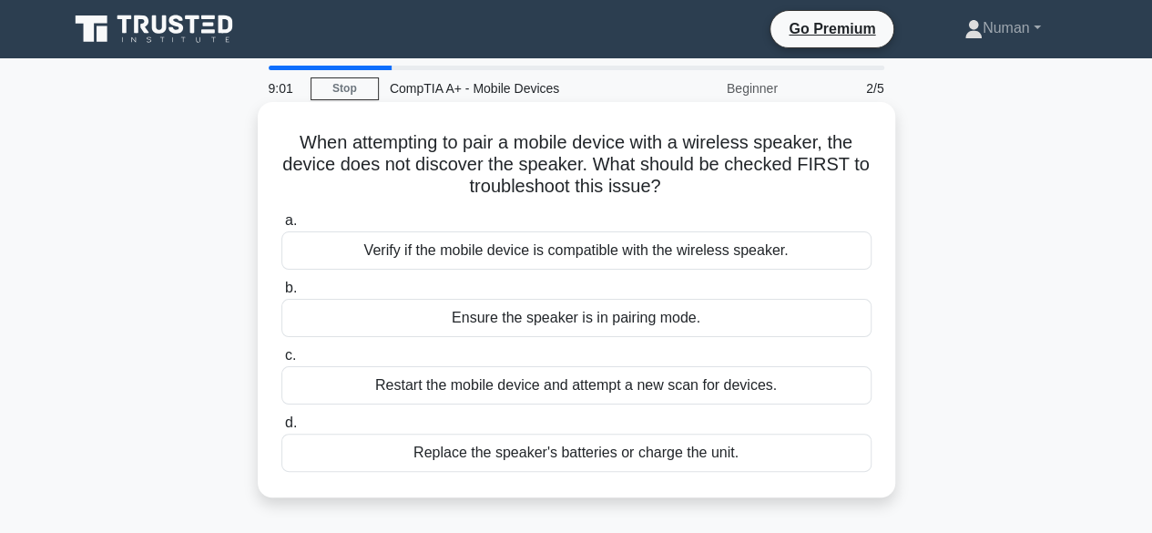
click at [535, 250] on div "Verify if the mobile device is compatible with the wireless speaker." at bounding box center [576, 250] width 590 height 38
click at [281, 227] on input "a. Verify if the mobile device is compatible with the wireless speaker." at bounding box center [281, 221] width 0 height 12
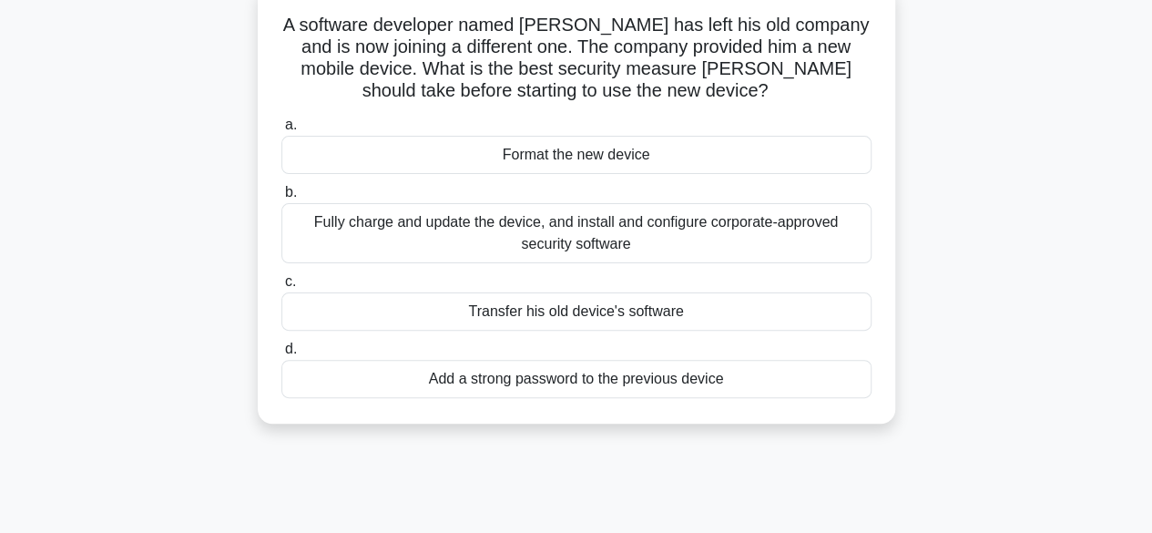
scroll to position [120, 0]
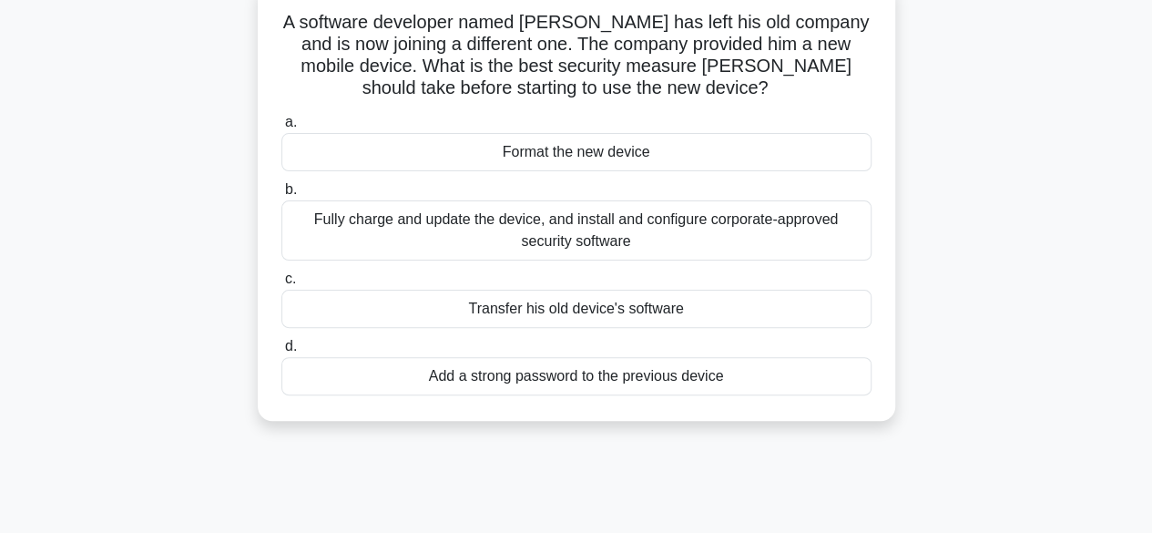
click at [728, 234] on div "Fully charge and update the device, and install and configure corporate-approve…" at bounding box center [576, 230] width 590 height 60
click at [281, 196] on input "b. Fully charge and update the device, and install and configure corporate-appr…" at bounding box center [281, 190] width 0 height 12
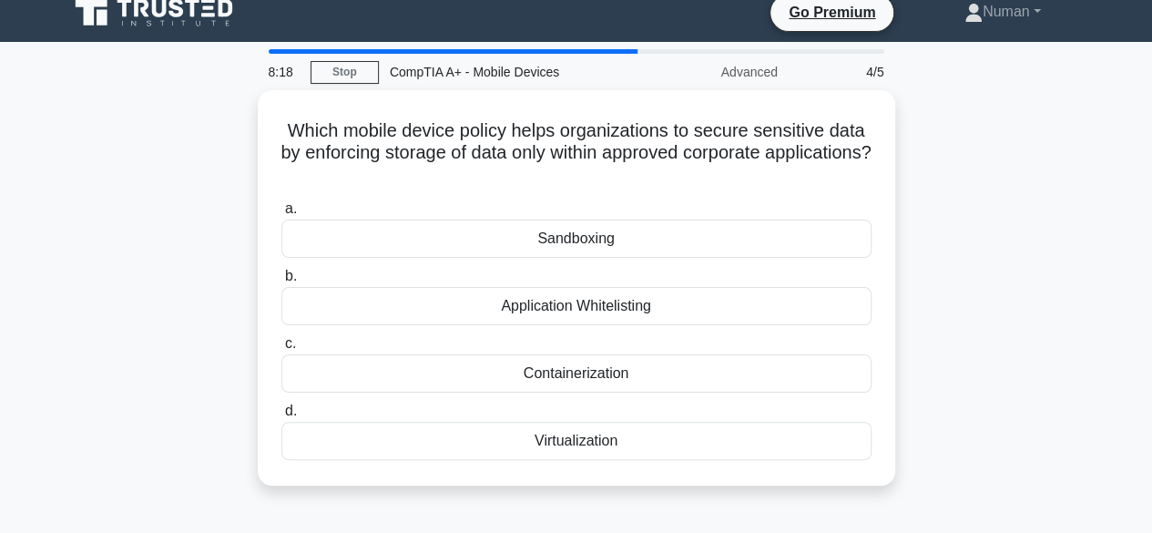
scroll to position [0, 0]
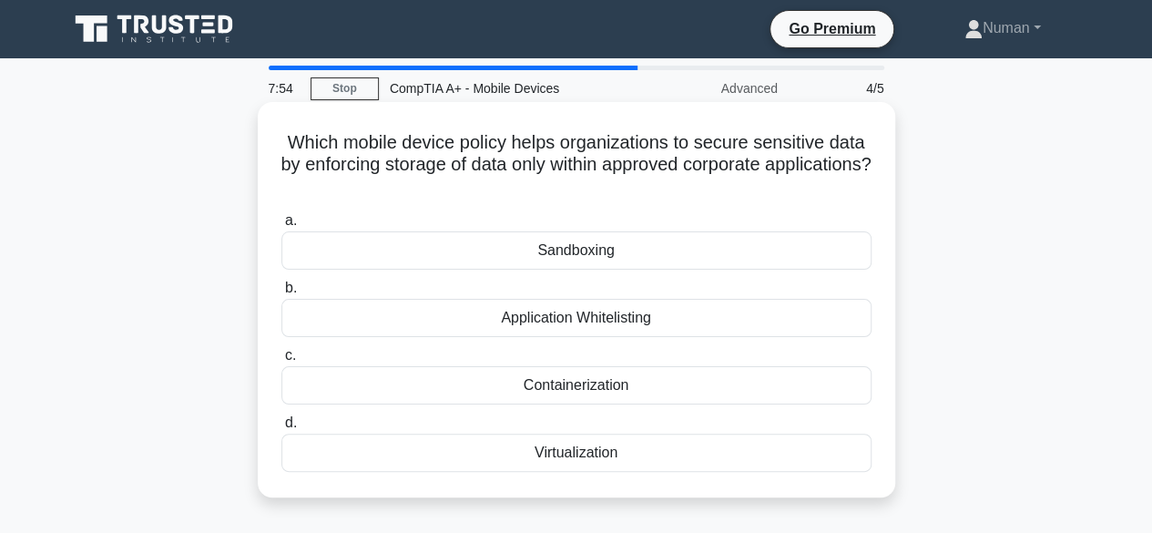
click at [625, 442] on div "Virtualization" at bounding box center [576, 452] width 590 height 38
click at [281, 429] on input "d. Virtualization" at bounding box center [281, 423] width 0 height 12
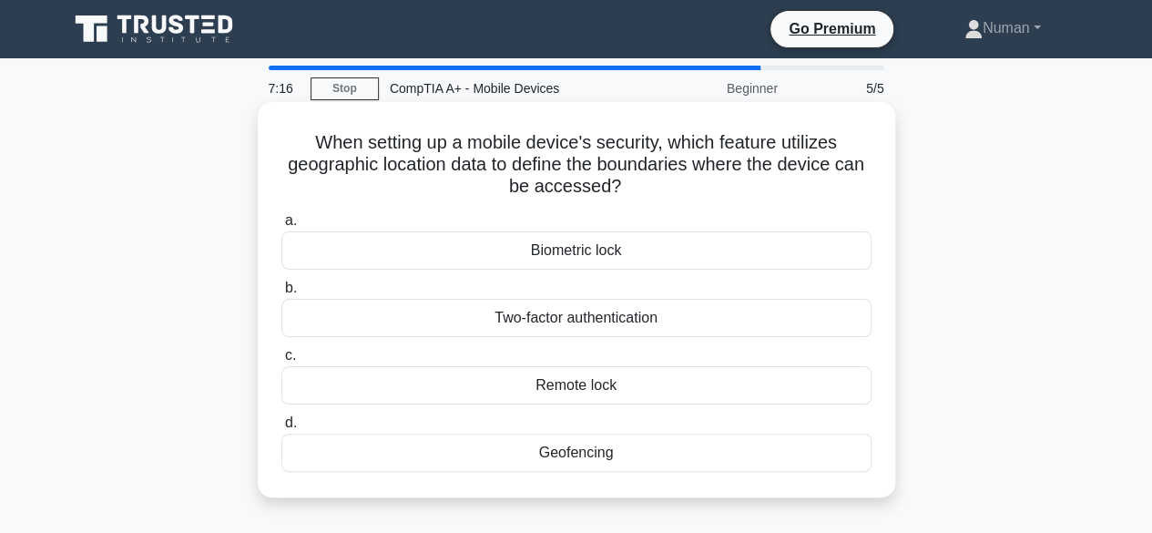
click at [585, 318] on div "Two-factor authentication" at bounding box center [576, 318] width 590 height 38
click at [281, 294] on input "b. Two-factor authentication" at bounding box center [281, 288] width 0 height 12
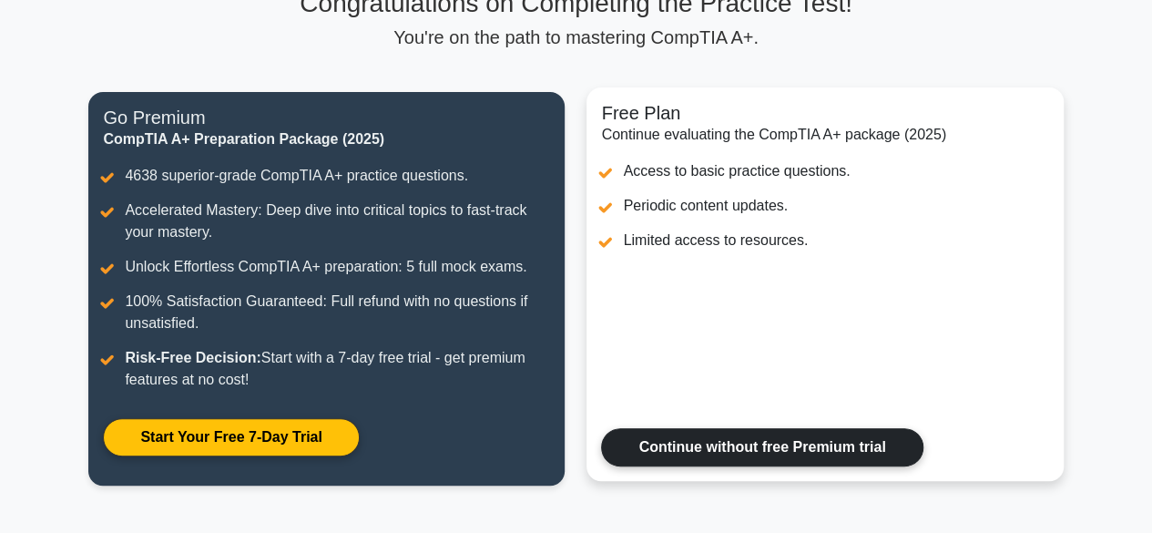
scroll to position [156, 0]
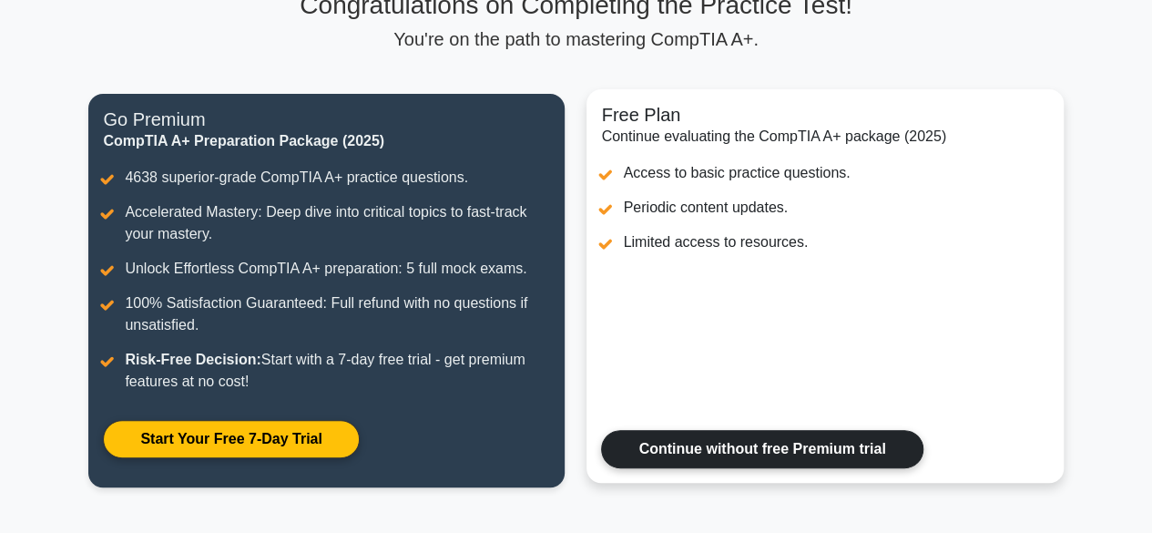
click at [710, 430] on link "Continue without free Premium trial" at bounding box center [761, 449] width 321 height 38
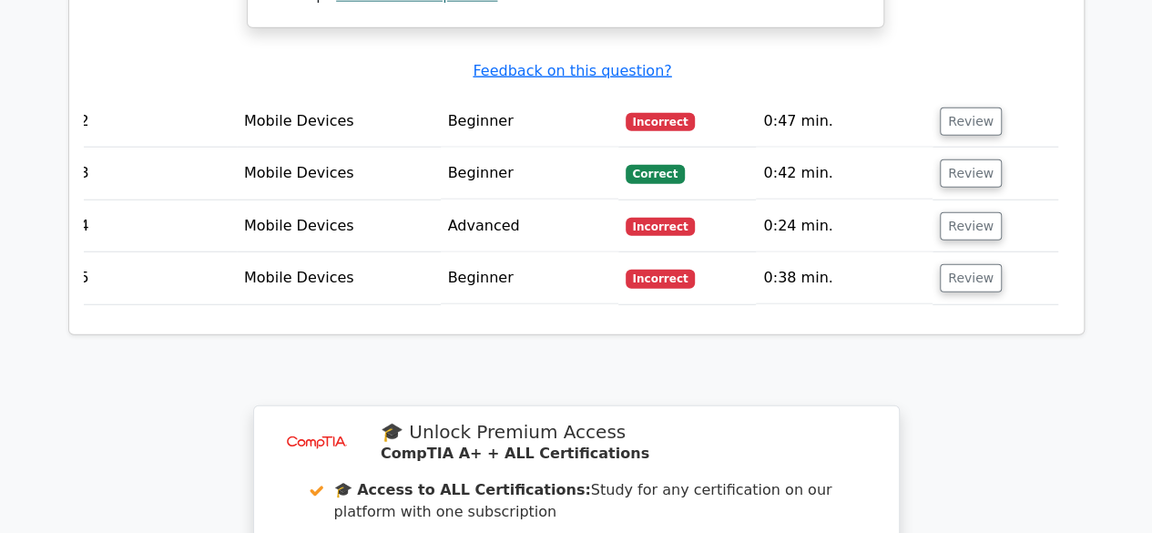
scroll to position [2251, 0]
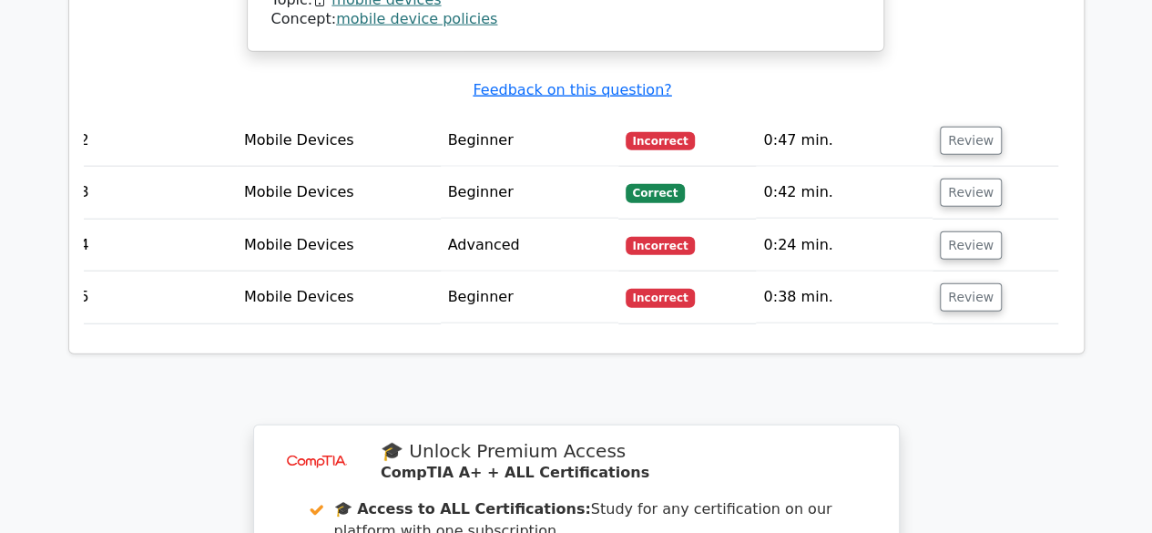
click at [586, 271] on td "Beginner" at bounding box center [530, 297] width 178 height 52
click at [950, 283] on button "Review" at bounding box center [970, 297] width 62 height 28
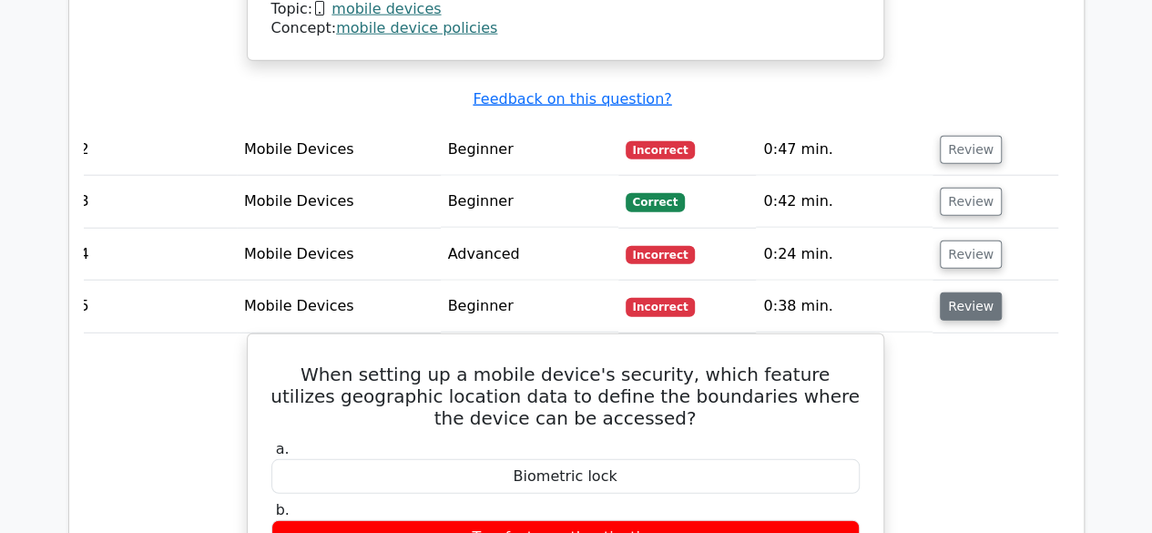
scroll to position [2244, 0]
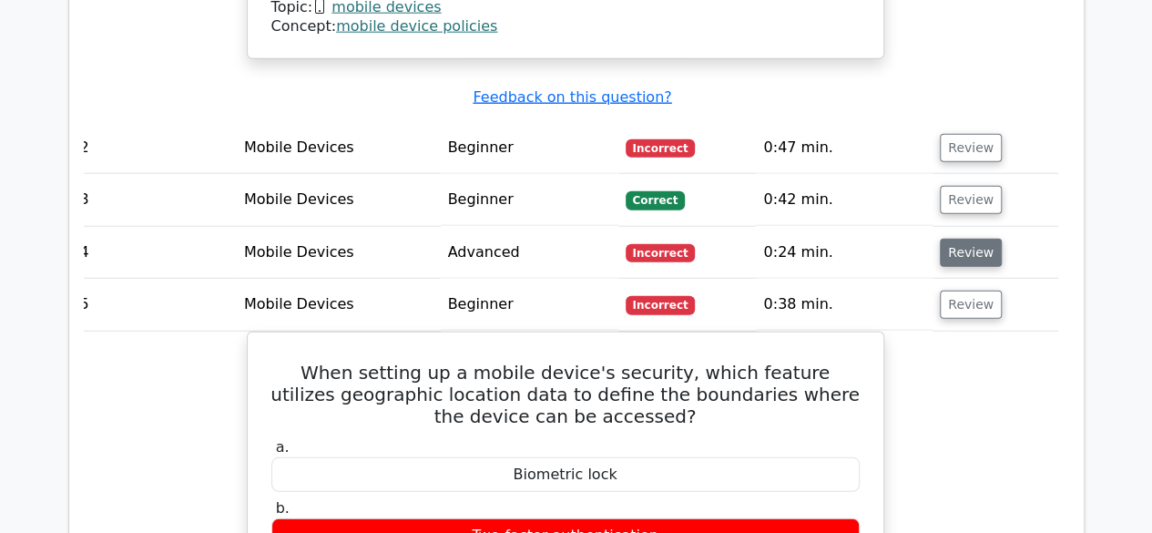
click at [969, 239] on button "Review" at bounding box center [970, 253] width 62 height 28
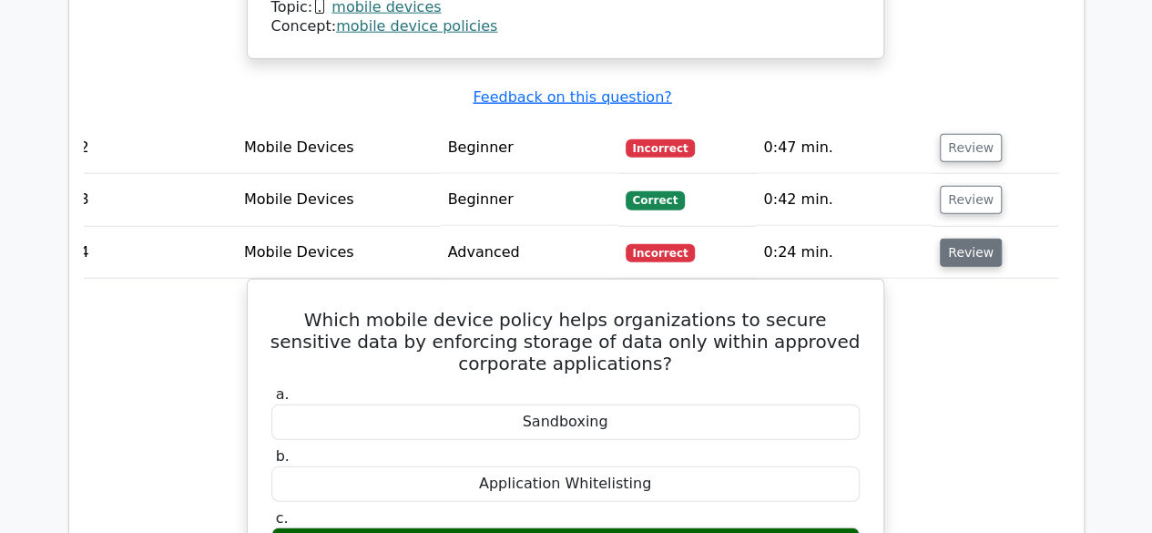
click at [969, 239] on button "Review" at bounding box center [970, 253] width 62 height 28
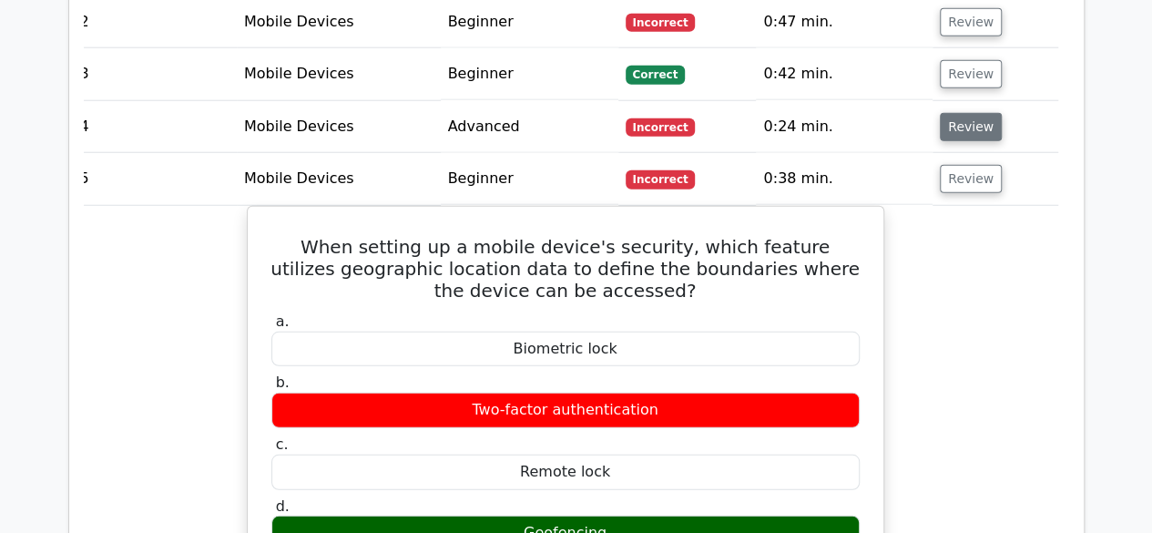
scroll to position [2336, 0]
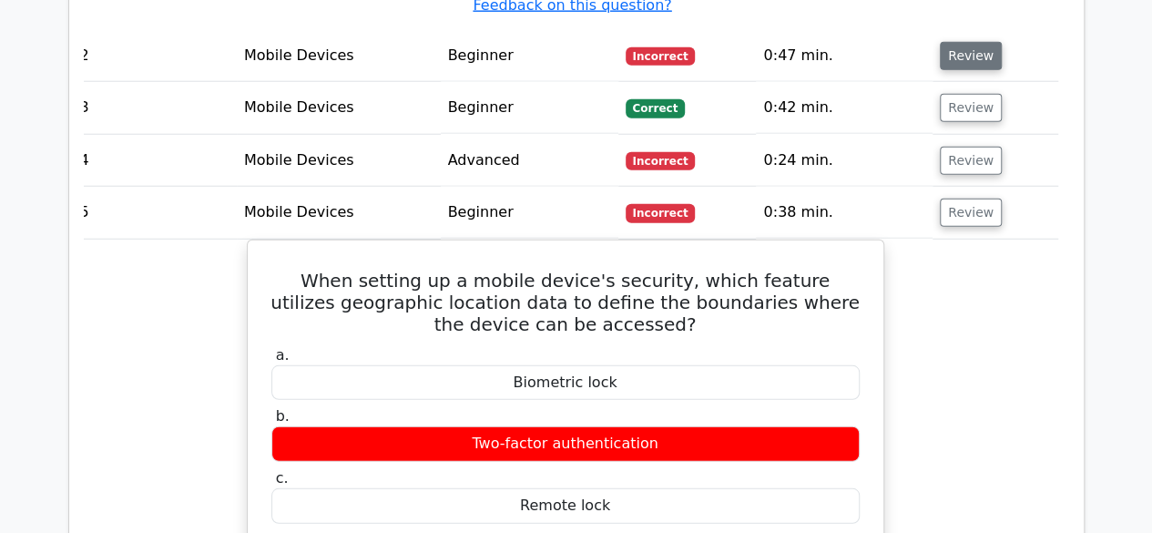
click at [947, 42] on button "Review" at bounding box center [970, 56] width 62 height 28
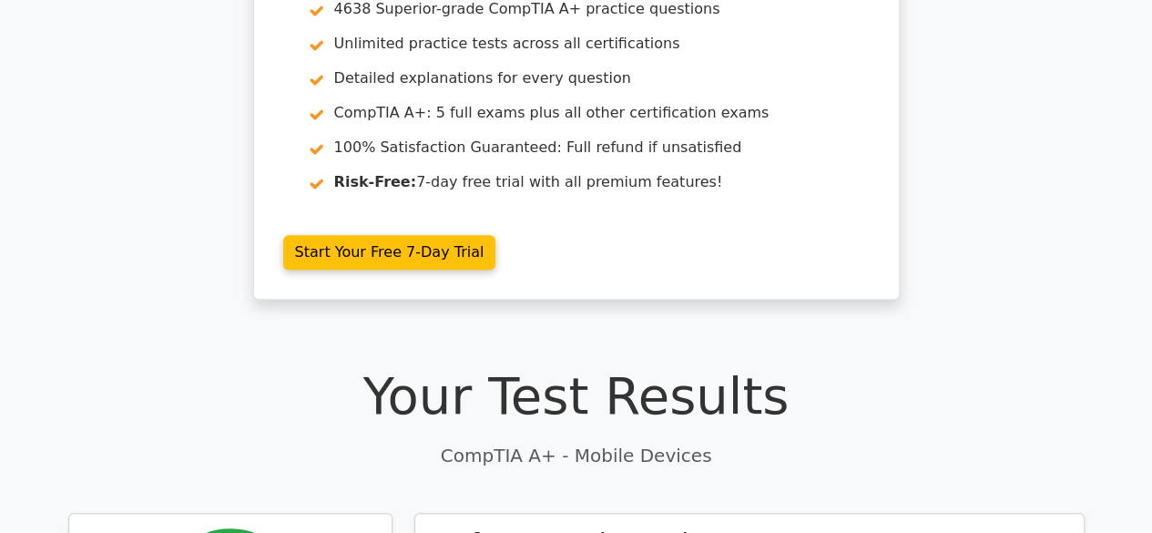
scroll to position [0, 0]
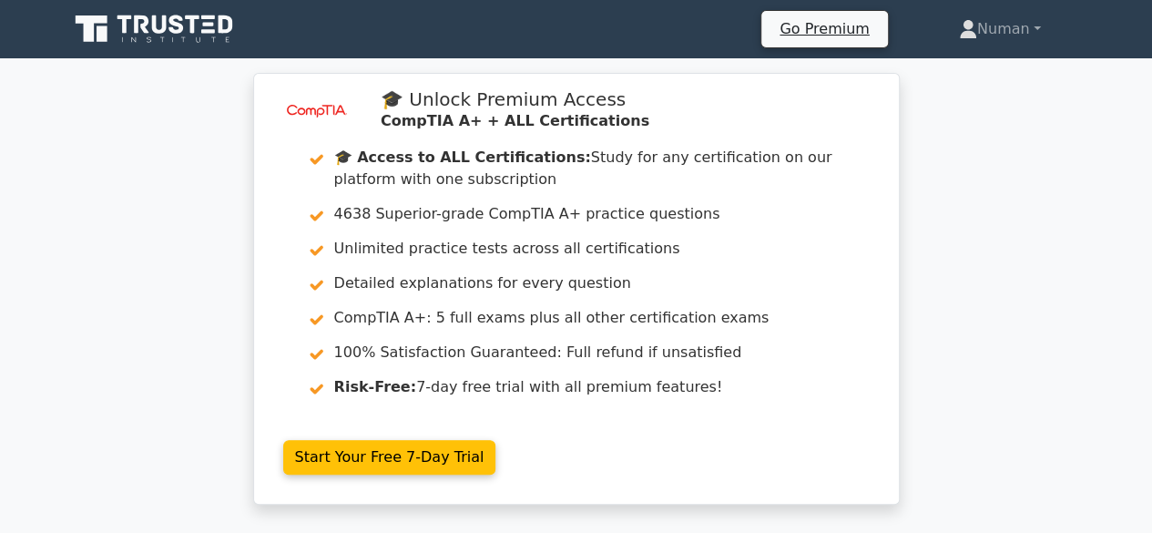
click at [216, 19] on icon at bounding box center [155, 29] width 175 height 35
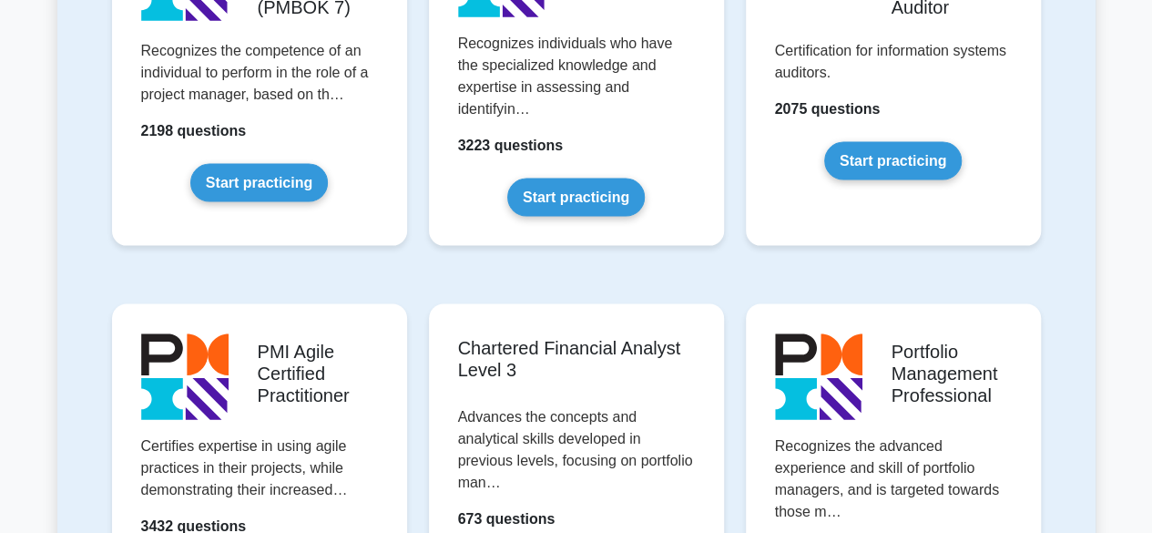
scroll to position [1729, 0]
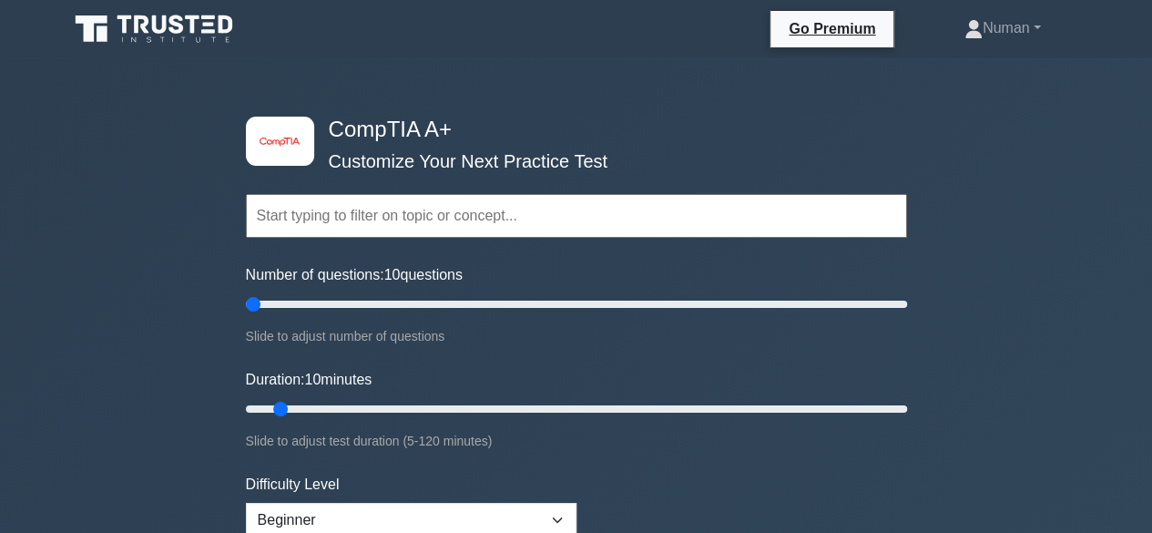
click at [340, 231] on input "text" at bounding box center [576, 216] width 661 height 44
type input "5"
drag, startPoint x: 259, startPoint y: 296, endPoint x: 226, endPoint y: 299, distance: 32.9
click at [246, 299] on input "Number of questions: 5 questions" at bounding box center [576, 304] width 661 height 22
click at [304, 224] on input "text" at bounding box center [576, 216] width 661 height 44
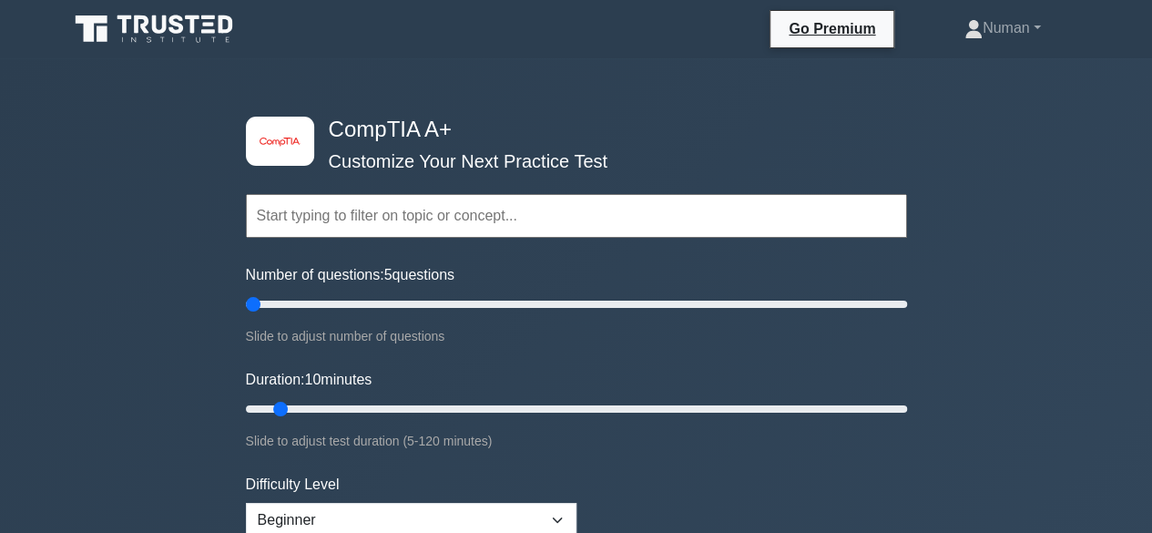
click at [313, 216] on input "text" at bounding box center [576, 216] width 661 height 44
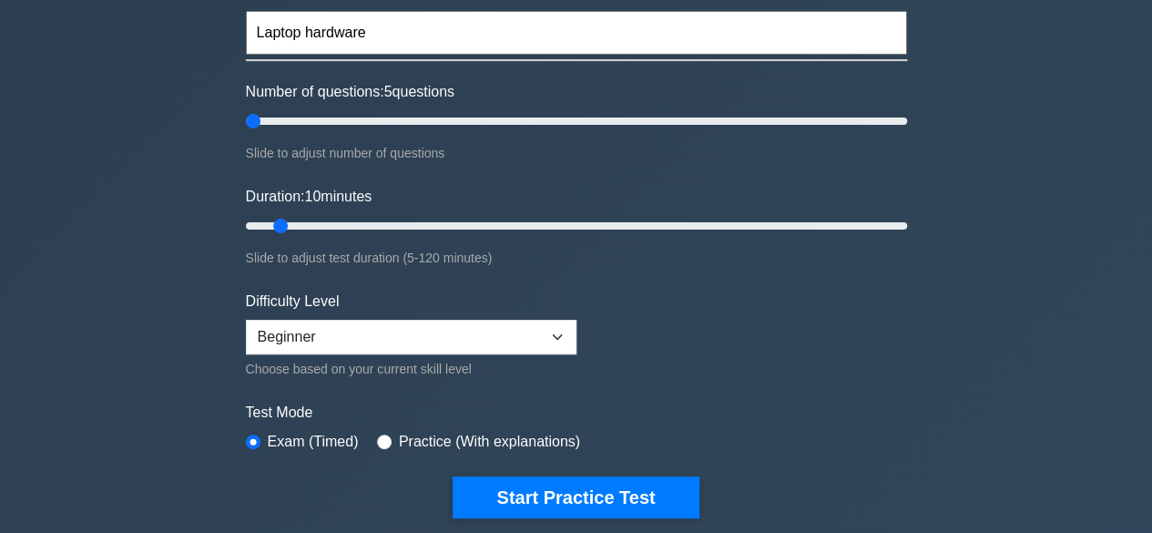
scroll to position [193, 0]
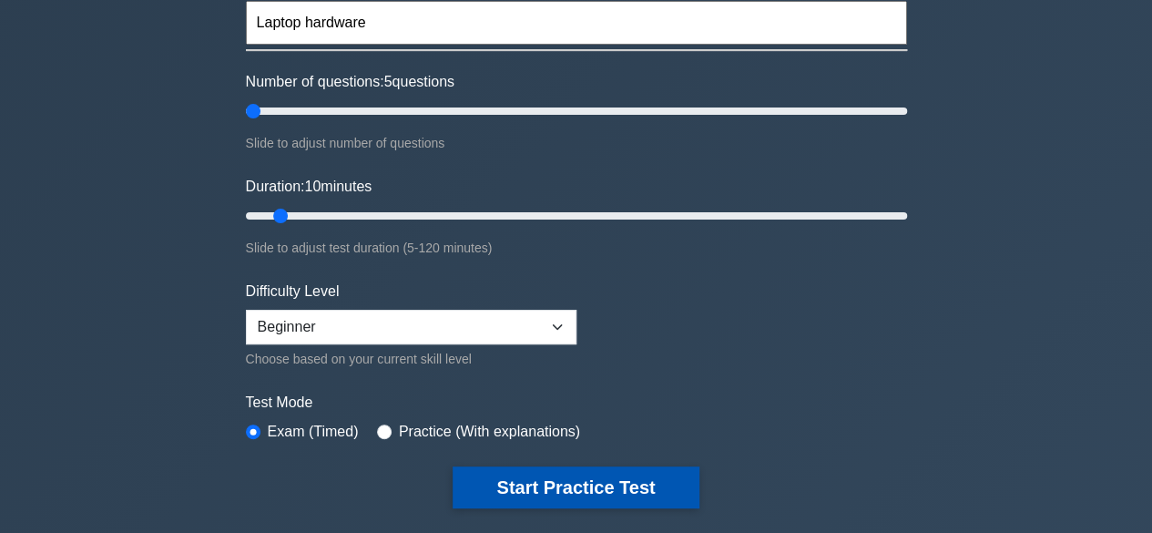
type input "Laptop hardware"
click at [531, 469] on button "Start Practice Test" at bounding box center [575, 487] width 246 height 42
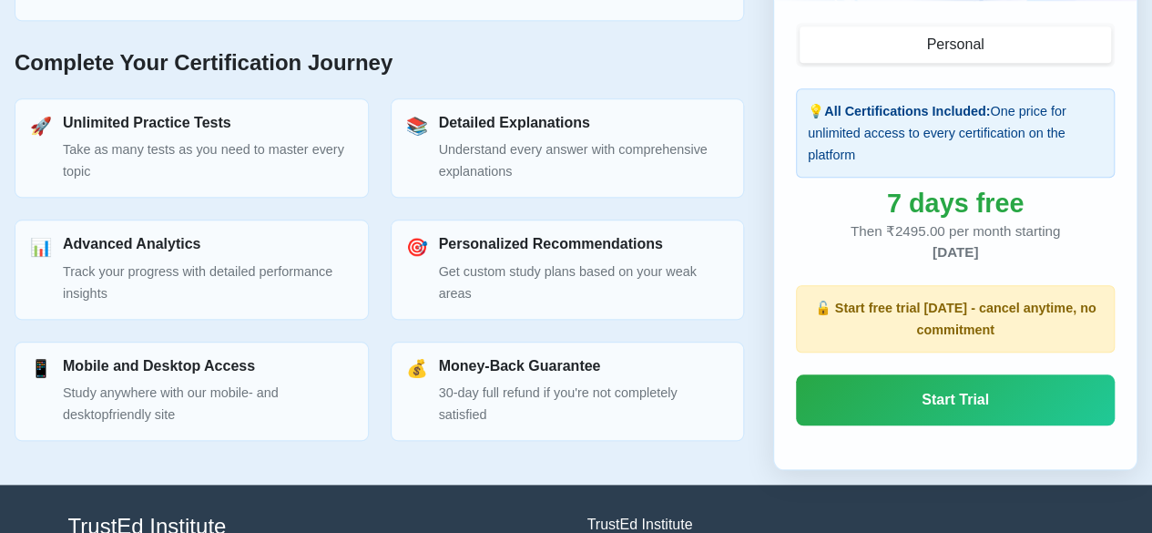
scroll to position [800, 0]
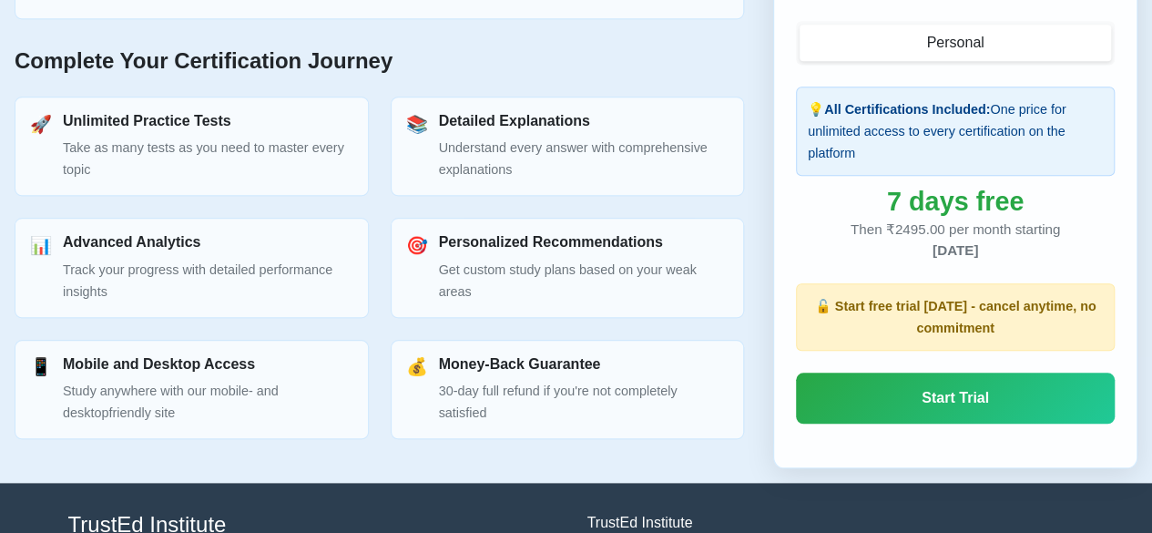
click at [174, 115] on h3 "Unlimited Practice Tests" at bounding box center [208, 120] width 290 height 17
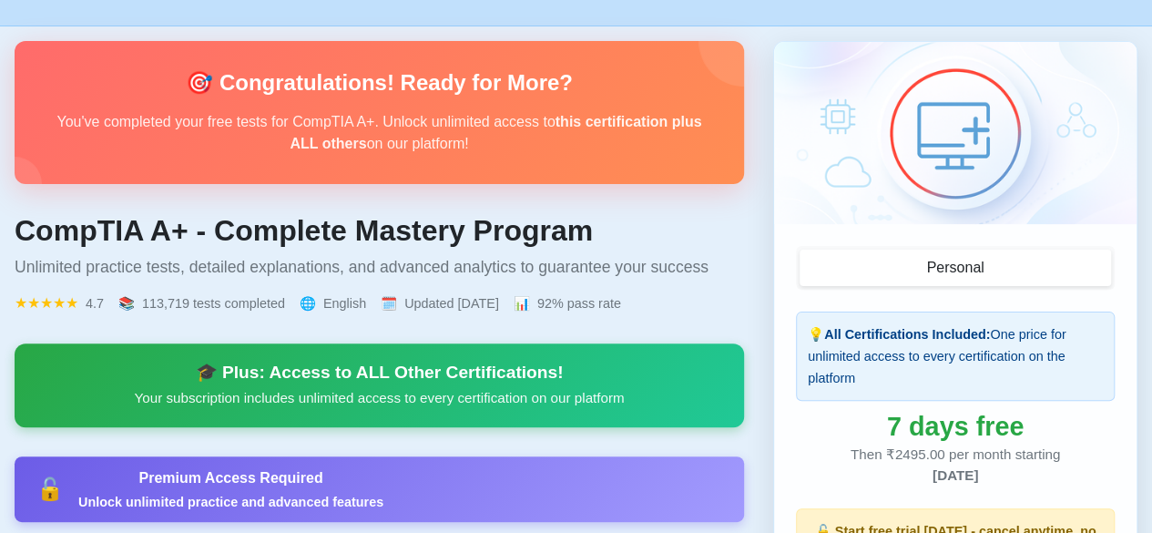
scroll to position [105, 0]
